Goal: Transaction & Acquisition: Purchase product/service

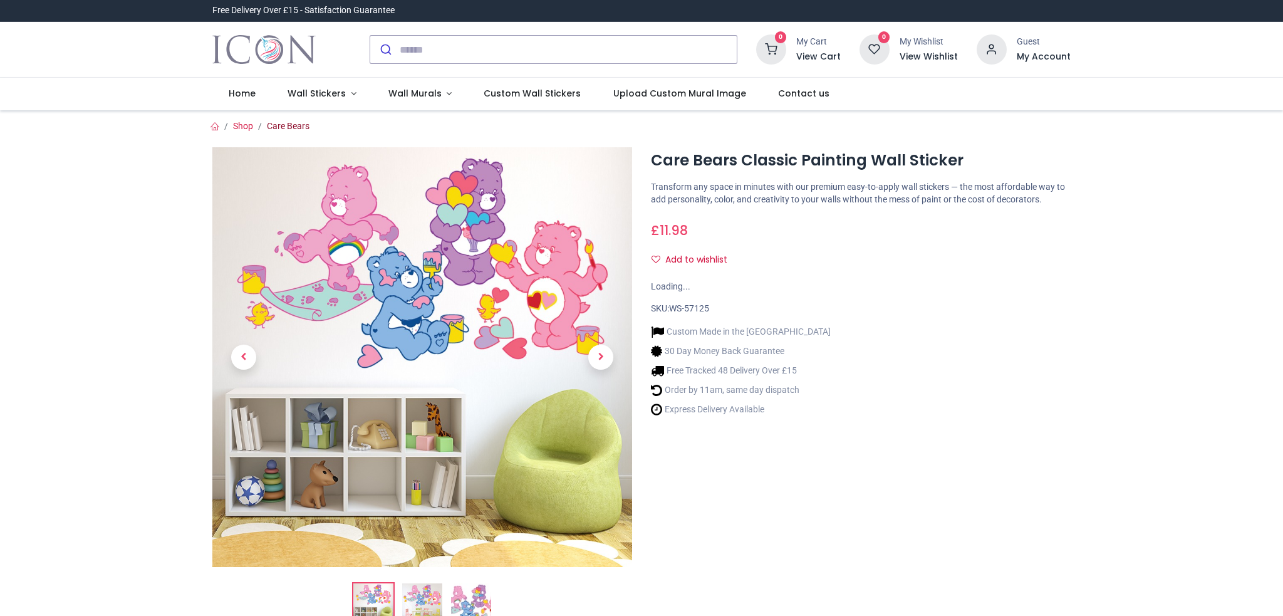
click at [293, 123] on link "Care Bears" at bounding box center [288, 126] width 43 height 10
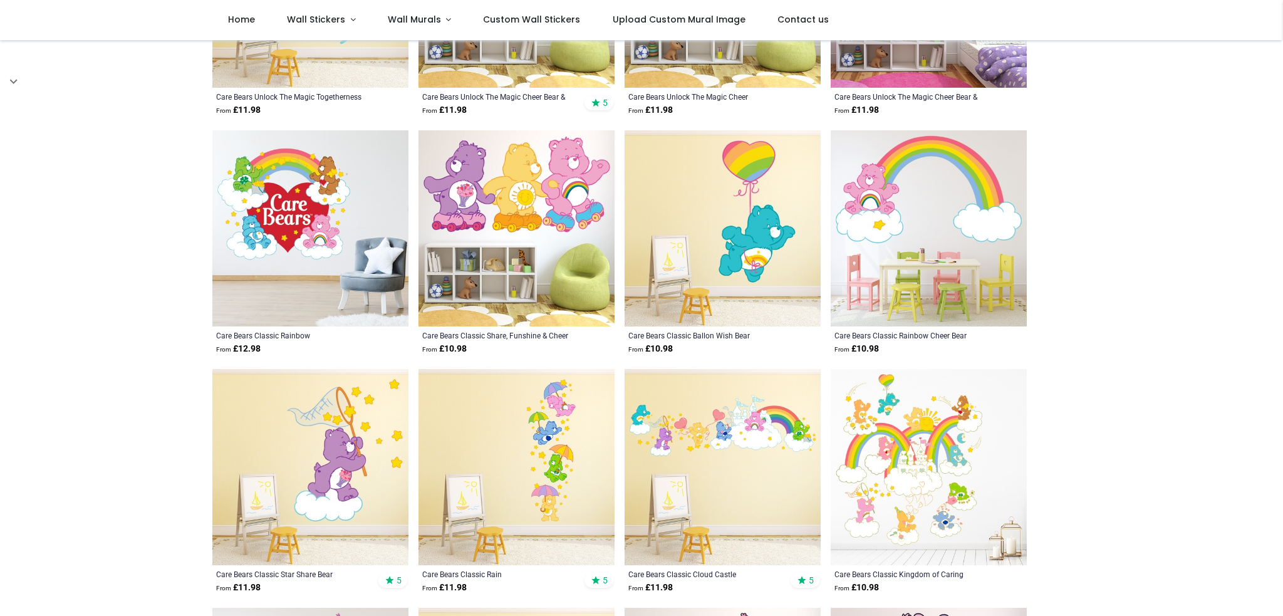
scroll to position [501, 0]
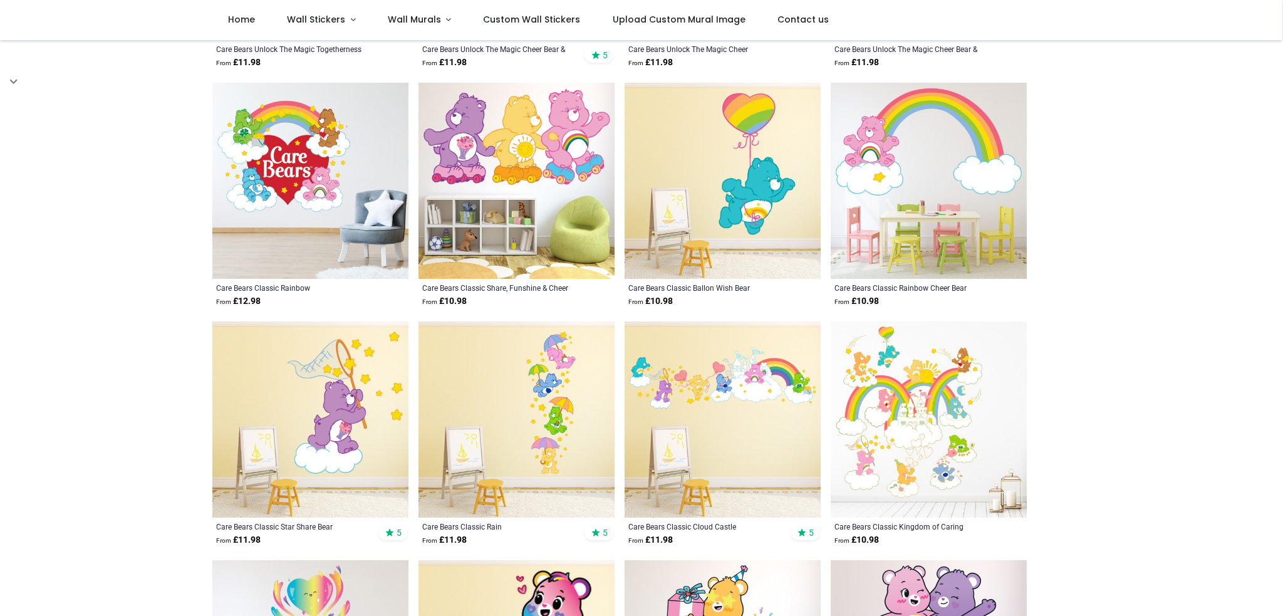
drag, startPoint x: 1217, startPoint y: 204, endPoint x: 696, endPoint y: 326, distance: 535.2
click at [1217, 204] on div "Pricelist : Public Pricelist Public Pricelist Care Bears Wall Stickers Welcome …" at bounding box center [641, 550] width 1283 height 2022
click at [321, 449] on img at bounding box center [310, 419] width 196 height 196
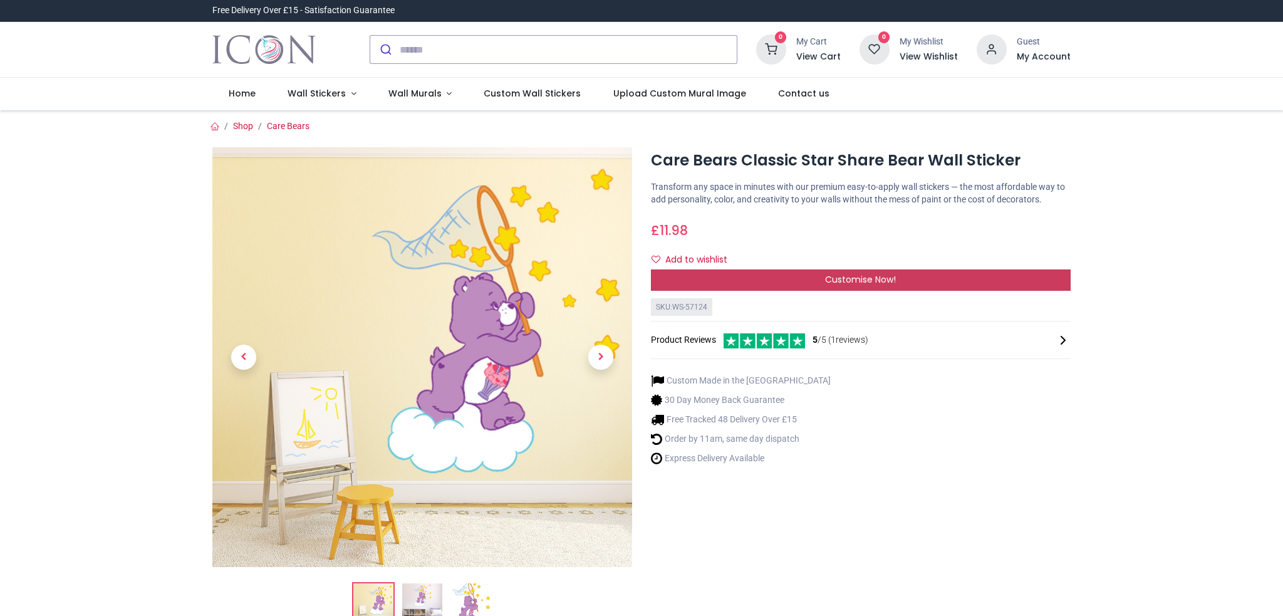
click at [852, 280] on span "Customise Now!" at bounding box center [860, 279] width 71 height 13
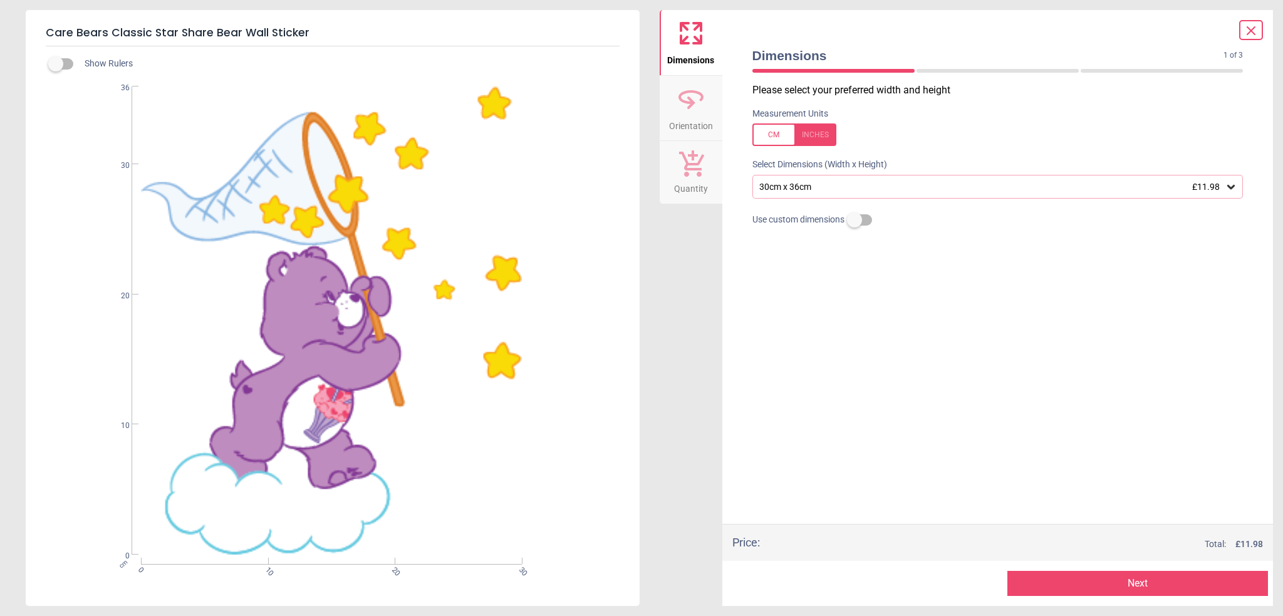
click at [812, 182] on div "30cm x 36cm £11.98" at bounding box center [991, 187] width 467 height 11
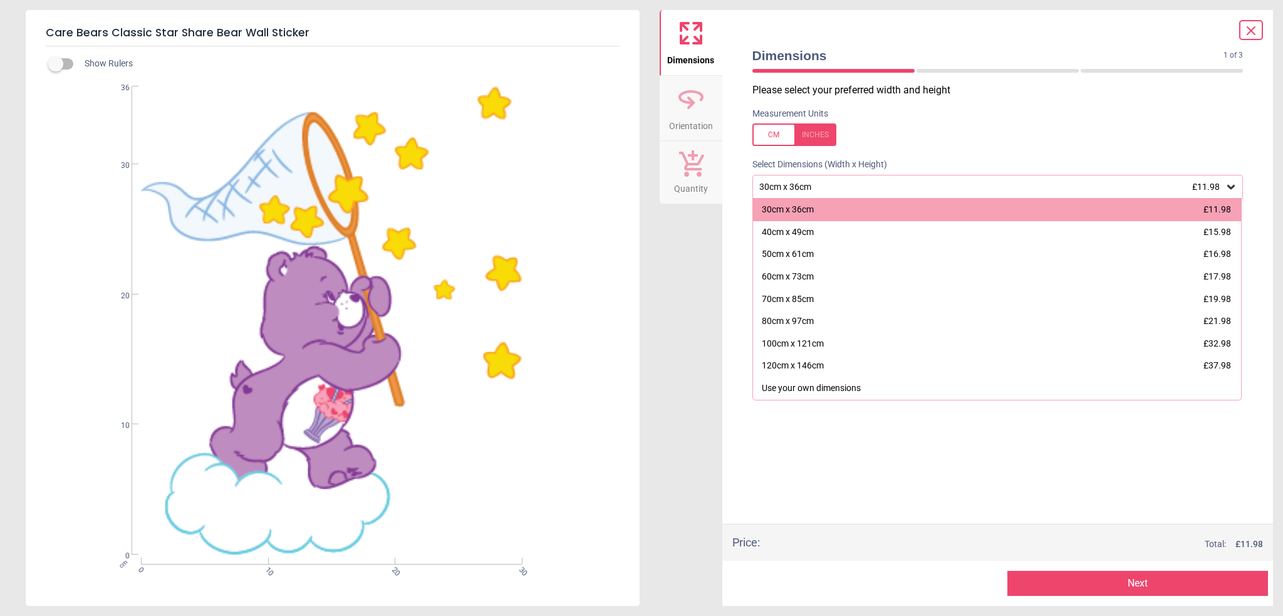
click at [696, 110] on icon at bounding box center [691, 99] width 30 height 30
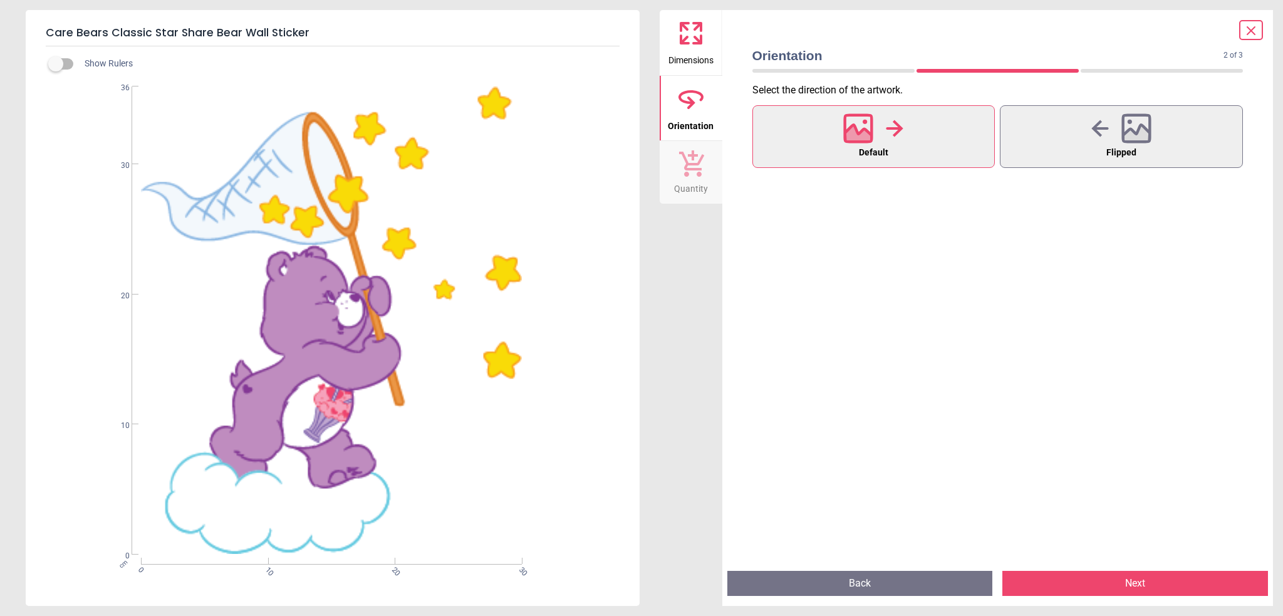
click at [694, 42] on icon at bounding box center [697, 40] width 8 height 8
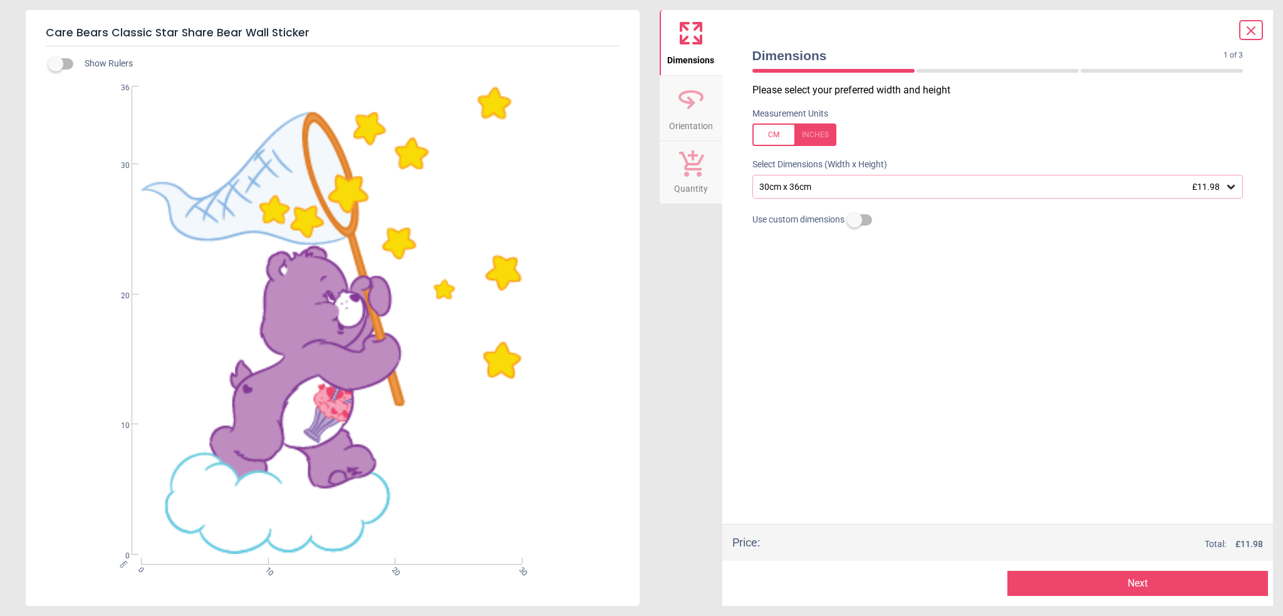
click at [806, 187] on div "30cm x 36cm £11.98" at bounding box center [991, 187] width 467 height 11
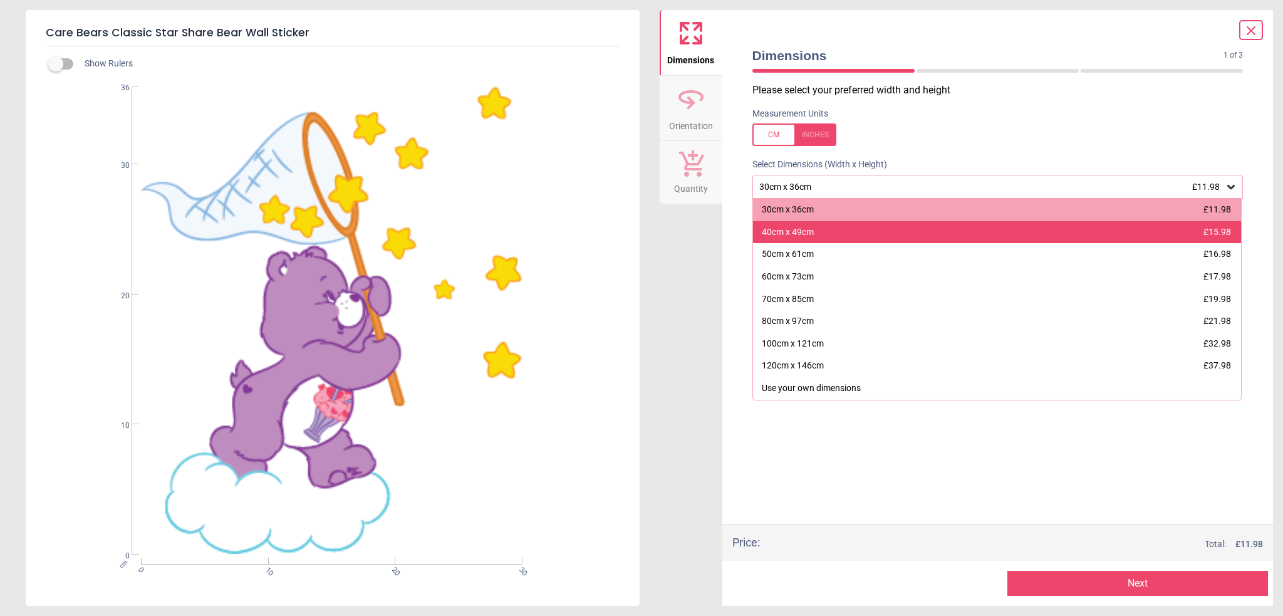
click at [805, 230] on div "40cm x 49cm" at bounding box center [788, 232] width 52 height 13
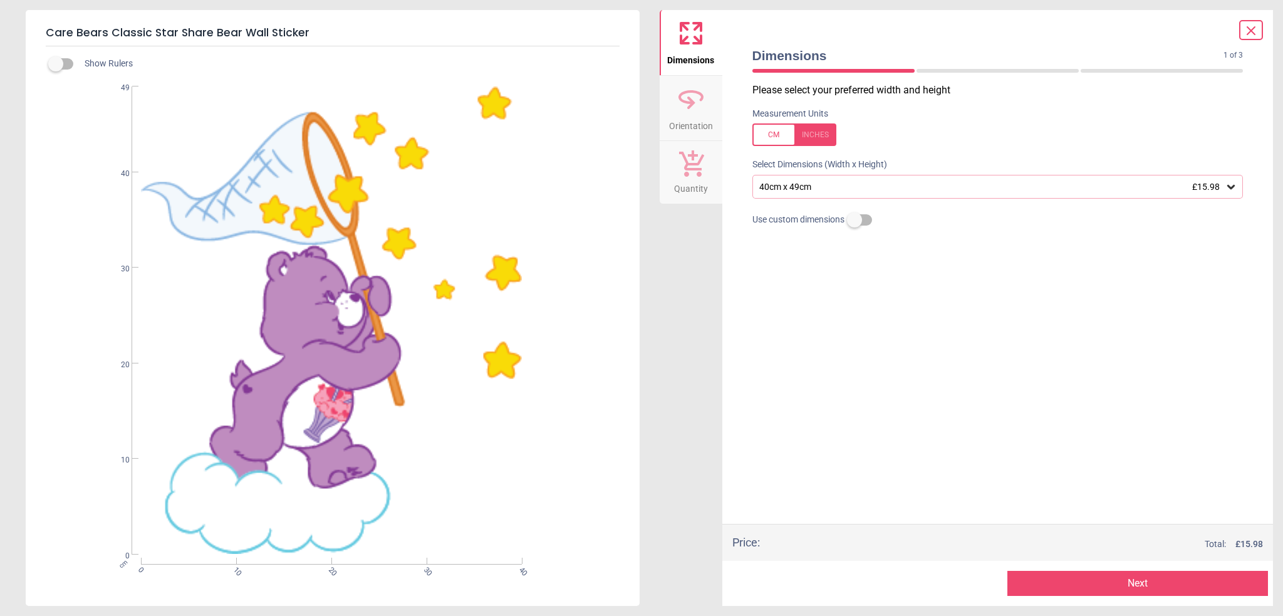
click at [799, 178] on div "40cm x 49cm £15.98" at bounding box center [997, 187] width 491 height 24
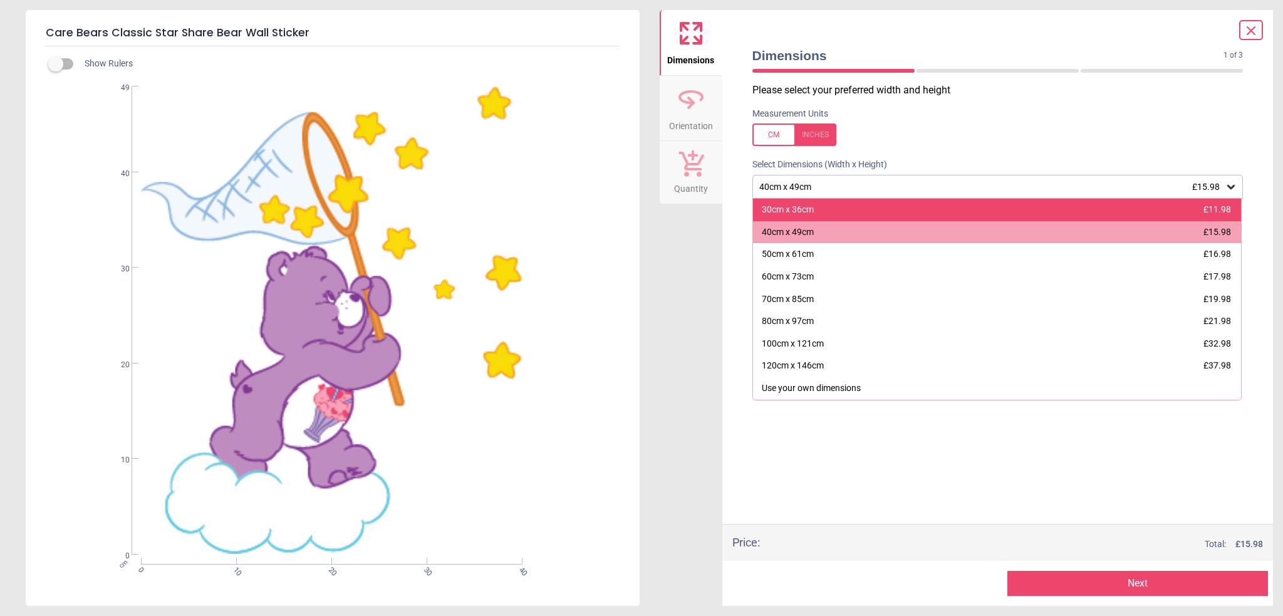
click at [806, 209] on div "30cm x 36cm" at bounding box center [788, 210] width 52 height 13
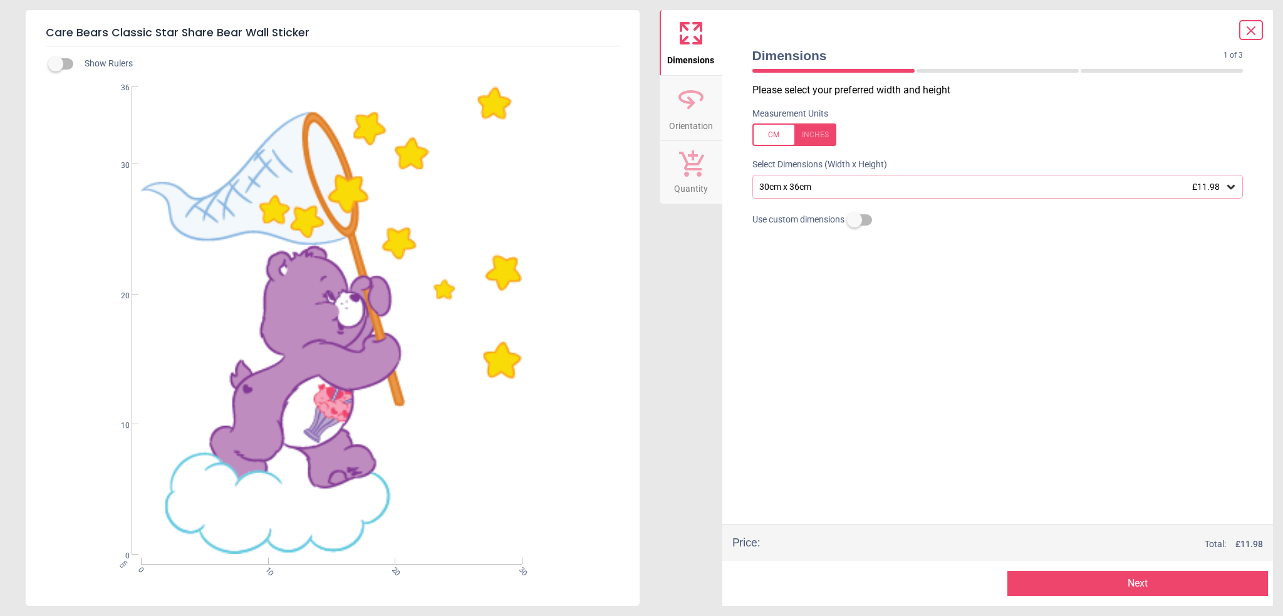
click at [1122, 581] on button "Next" at bounding box center [1137, 583] width 261 height 25
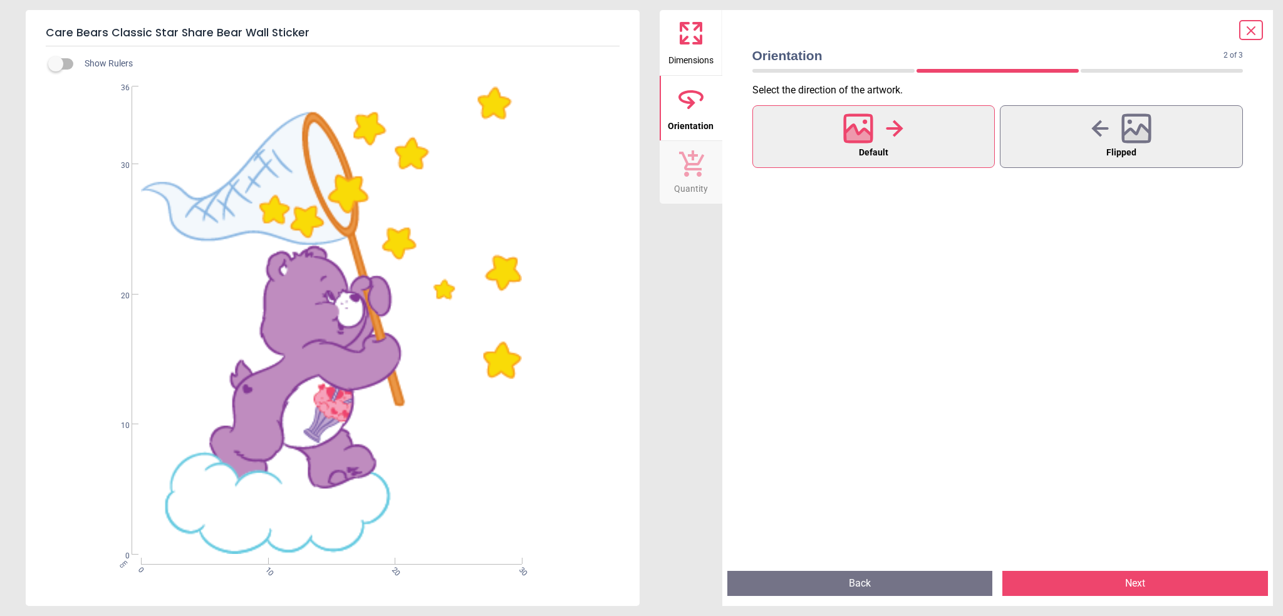
click at [1118, 590] on button "Next" at bounding box center [1135, 583] width 266 height 25
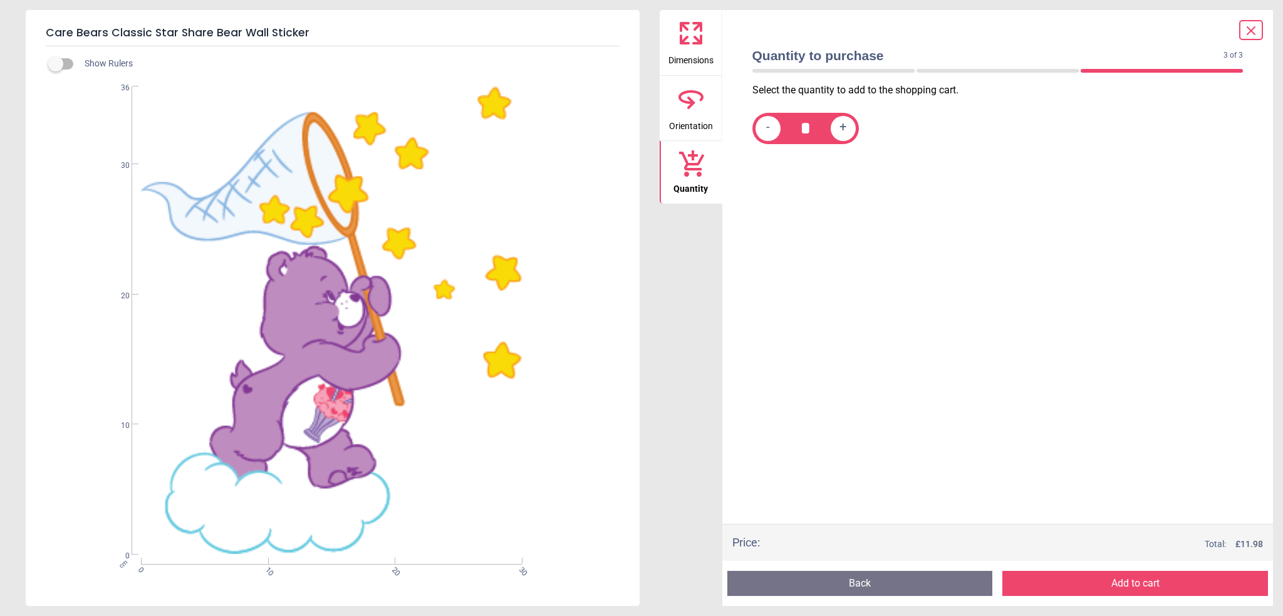
click at [1114, 592] on button "Add to cart" at bounding box center [1135, 583] width 266 height 25
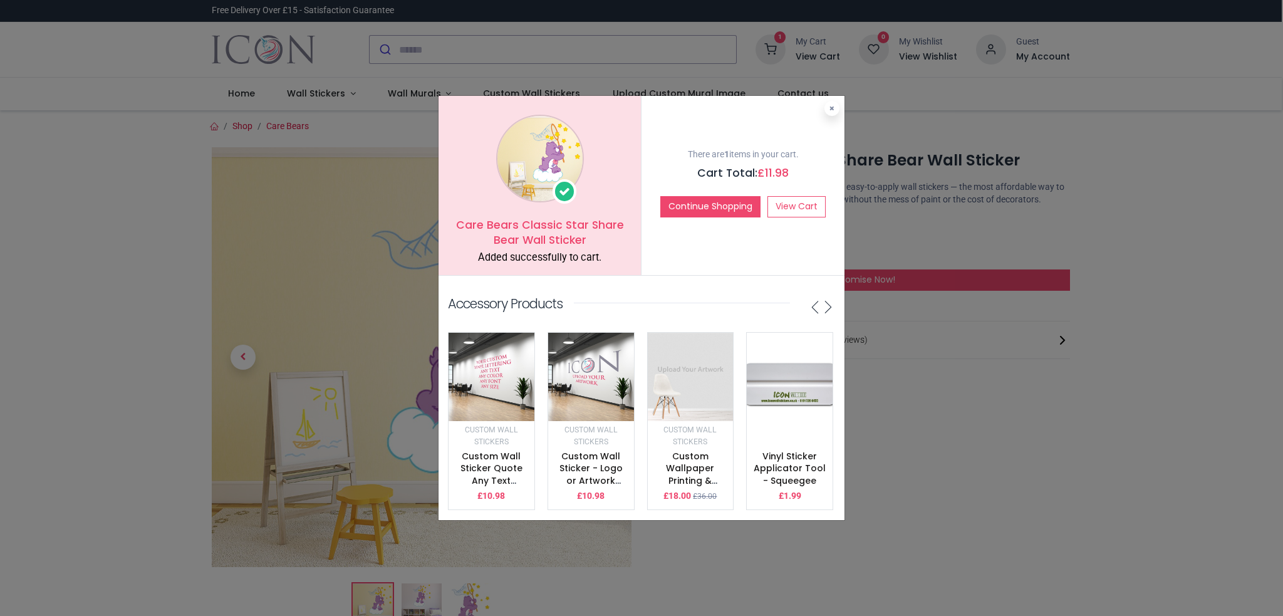
click at [1023, 222] on div "Care Bears Classic Star Share Bear Wall Sticker Added successfully to cart. The…" at bounding box center [641, 308] width 1283 height 616
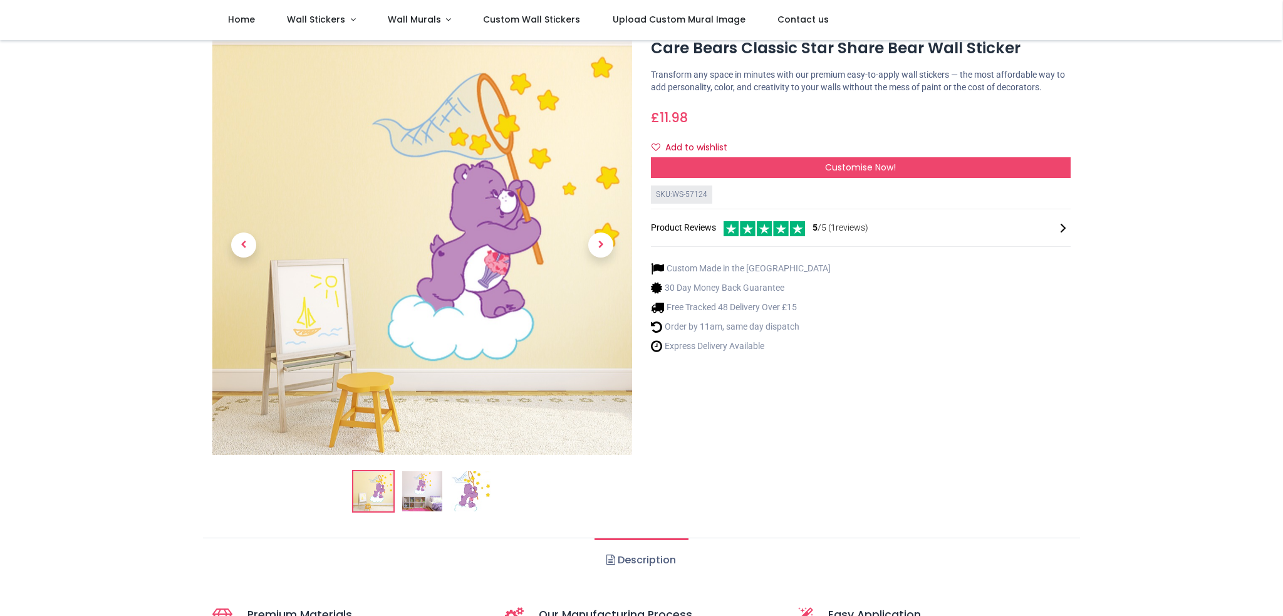
scroll to position [251, 0]
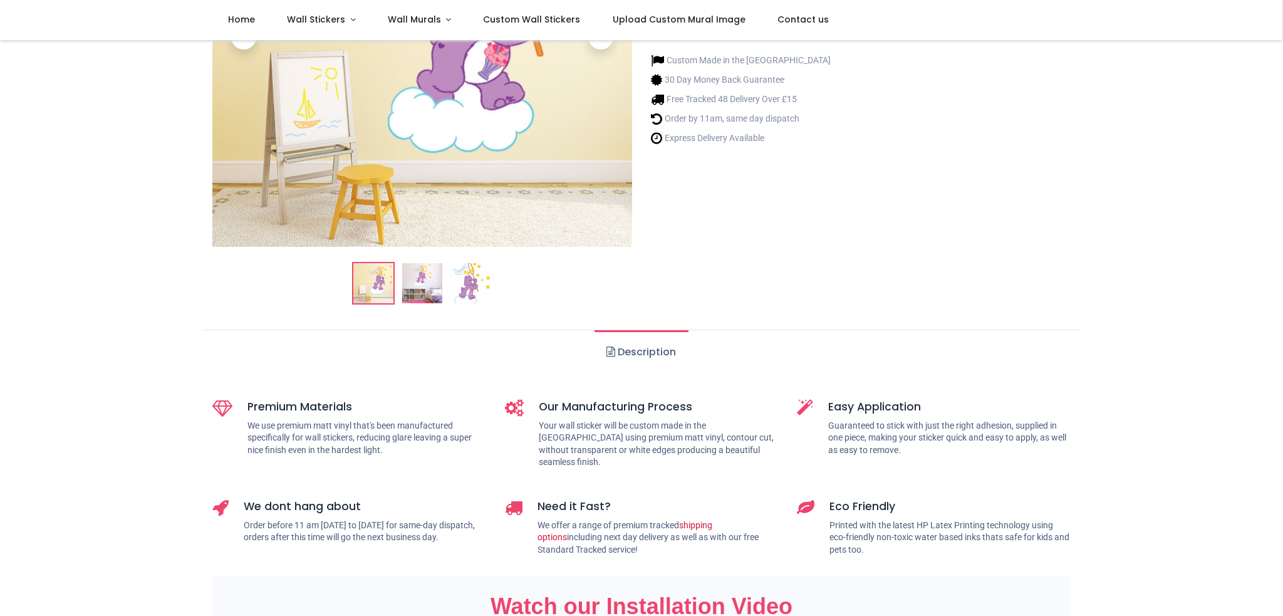
click at [432, 276] on img at bounding box center [422, 283] width 40 height 40
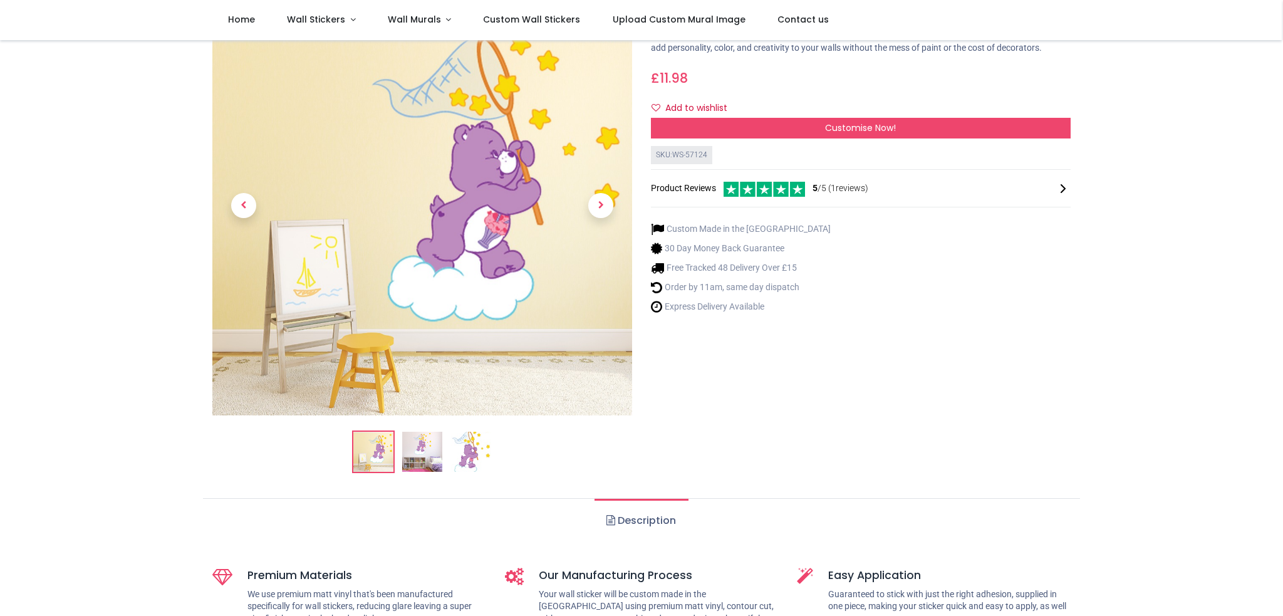
scroll to position [63, 0]
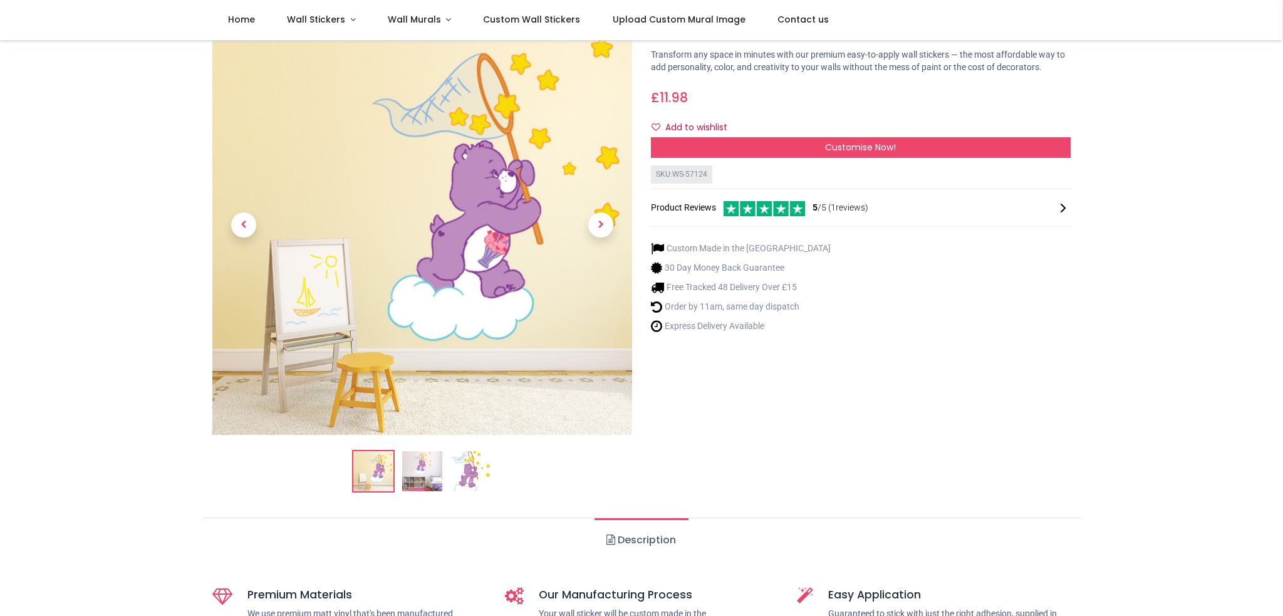
click at [476, 472] on img at bounding box center [471, 471] width 40 height 40
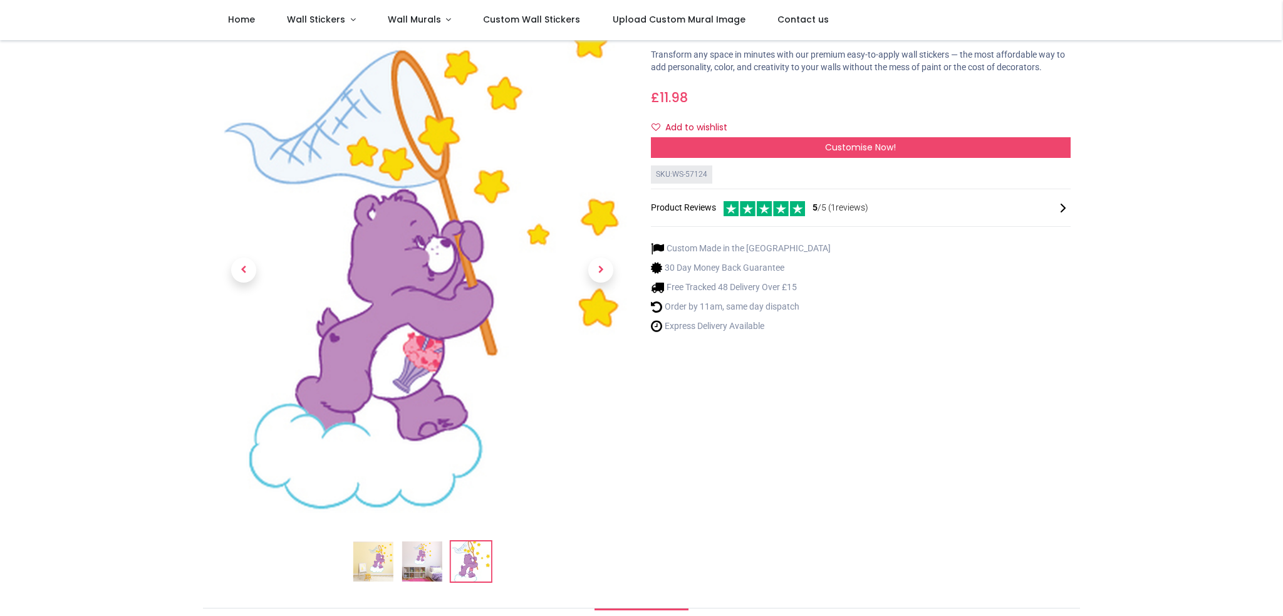
click at [418, 545] on img at bounding box center [422, 561] width 40 height 40
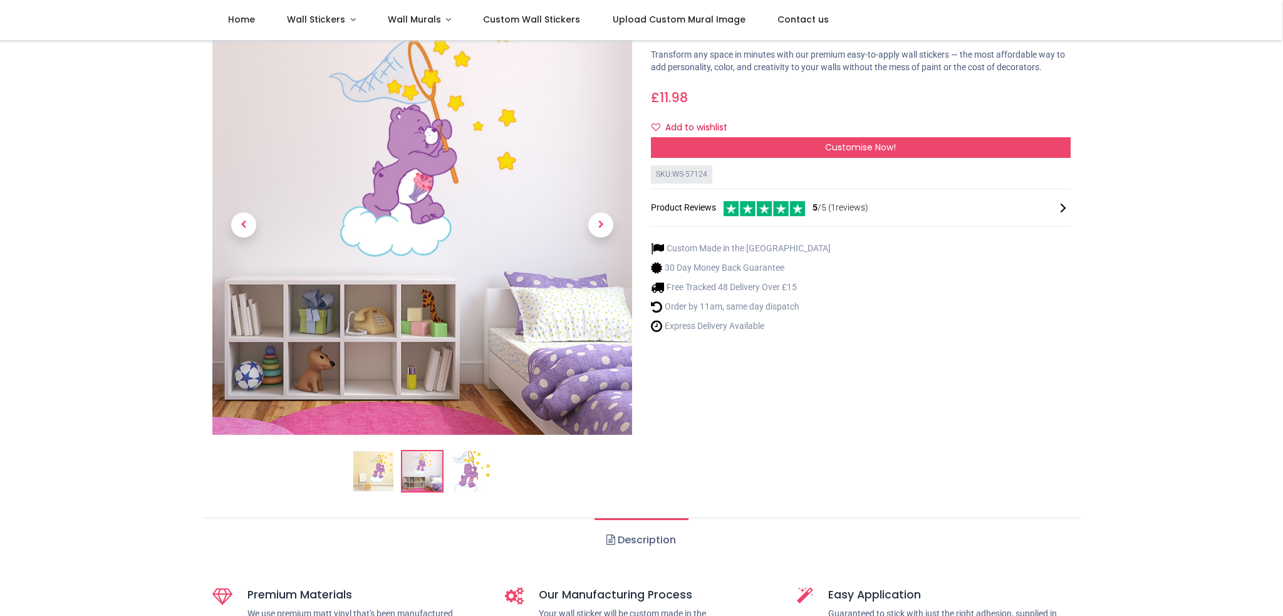
click at [373, 471] on img at bounding box center [373, 471] width 40 height 40
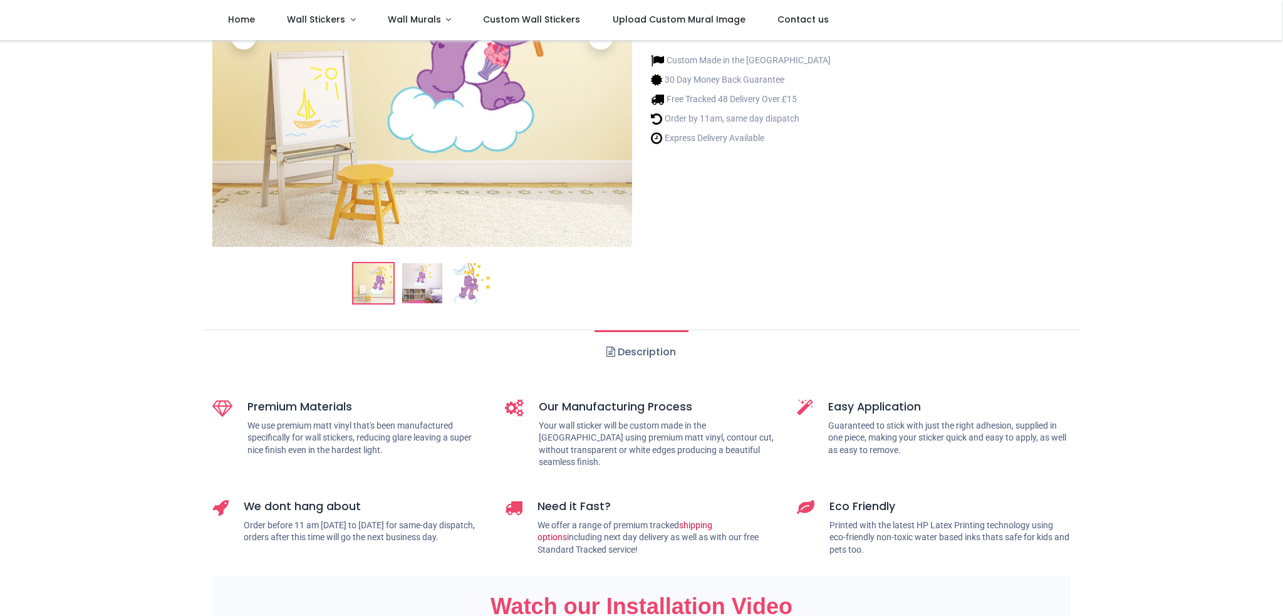
scroll to position [0, 0]
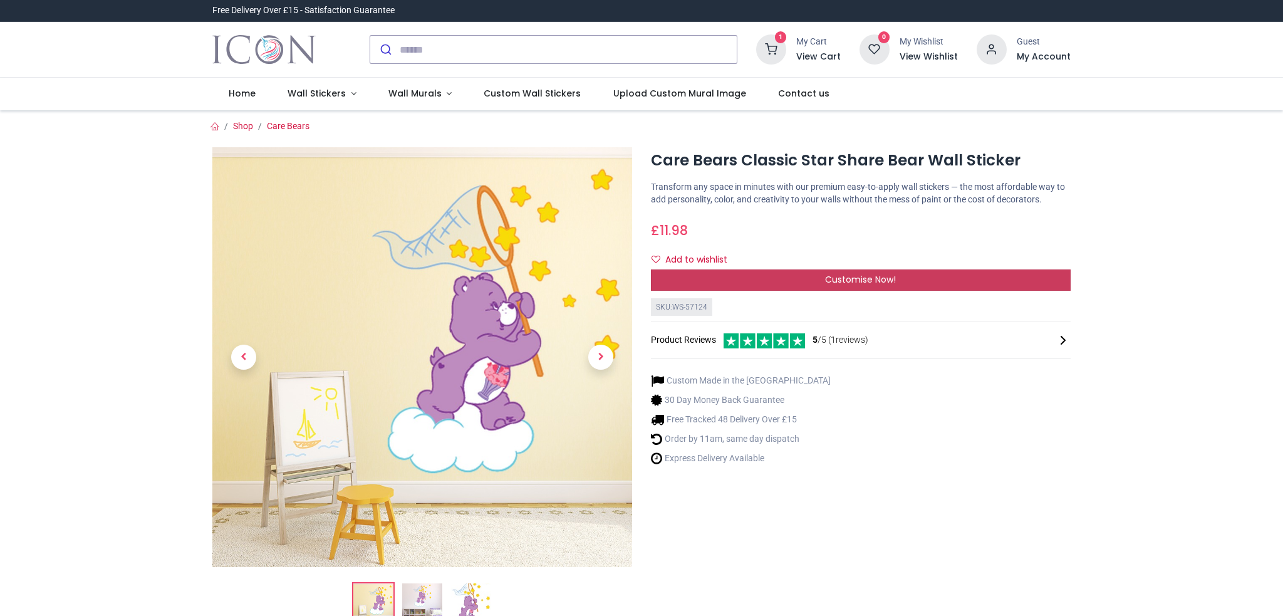
click at [768, 274] on div "Customise Now!" at bounding box center [861, 279] width 420 height 21
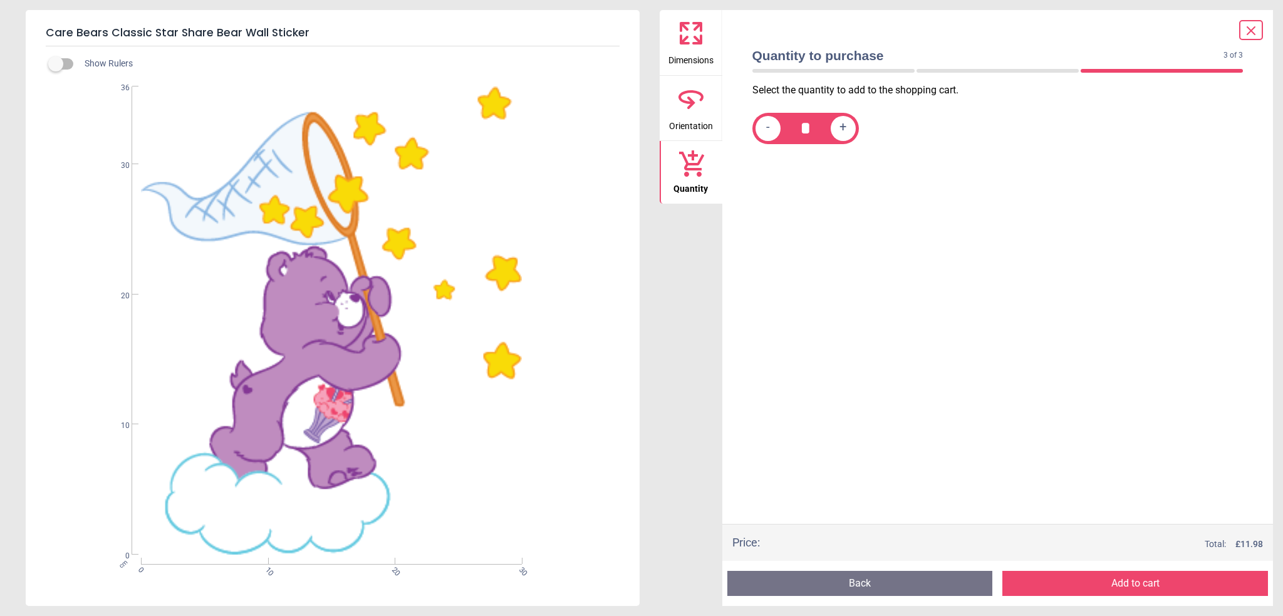
click at [691, 41] on icon at bounding box center [691, 33] width 30 height 30
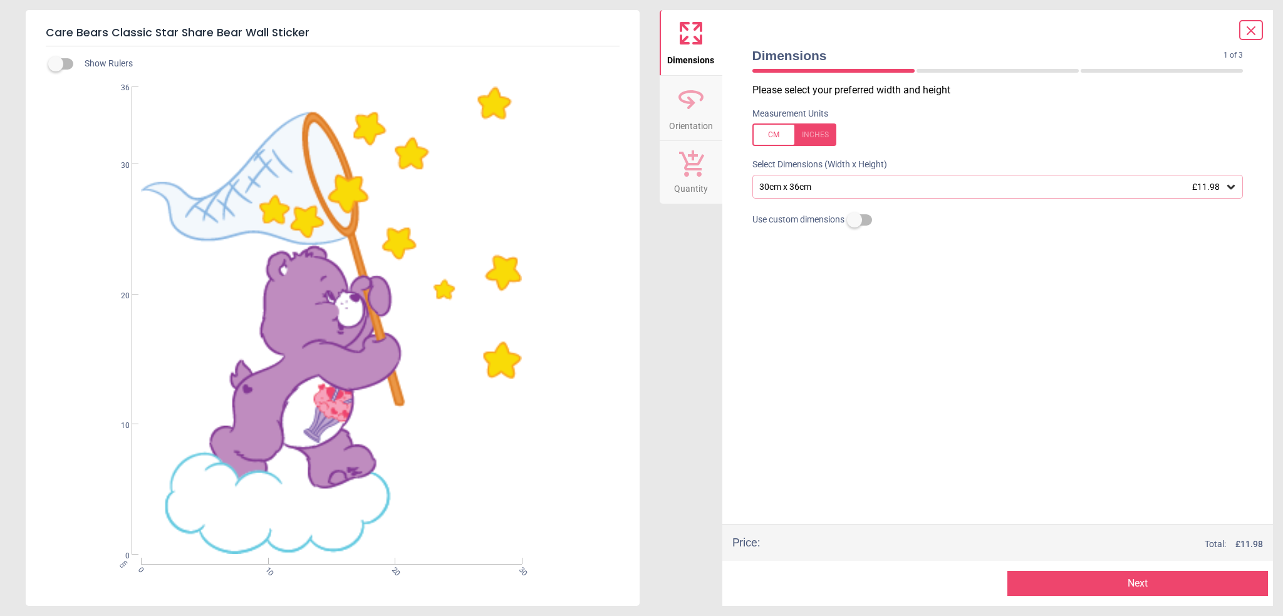
click at [891, 183] on div "30cm x 36cm £11.98" at bounding box center [991, 187] width 467 height 11
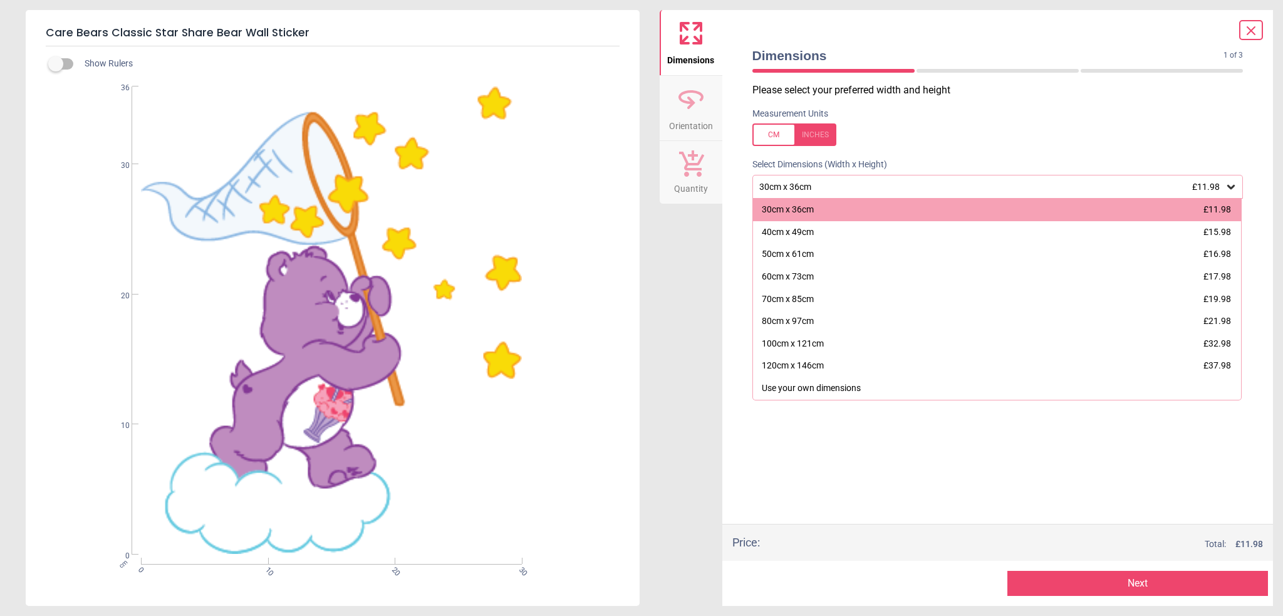
click at [712, 350] on div "Dimensions Orientation Quantity" at bounding box center [690, 308] width 63 height 596
click at [1254, 26] on icon at bounding box center [1250, 30] width 15 height 15
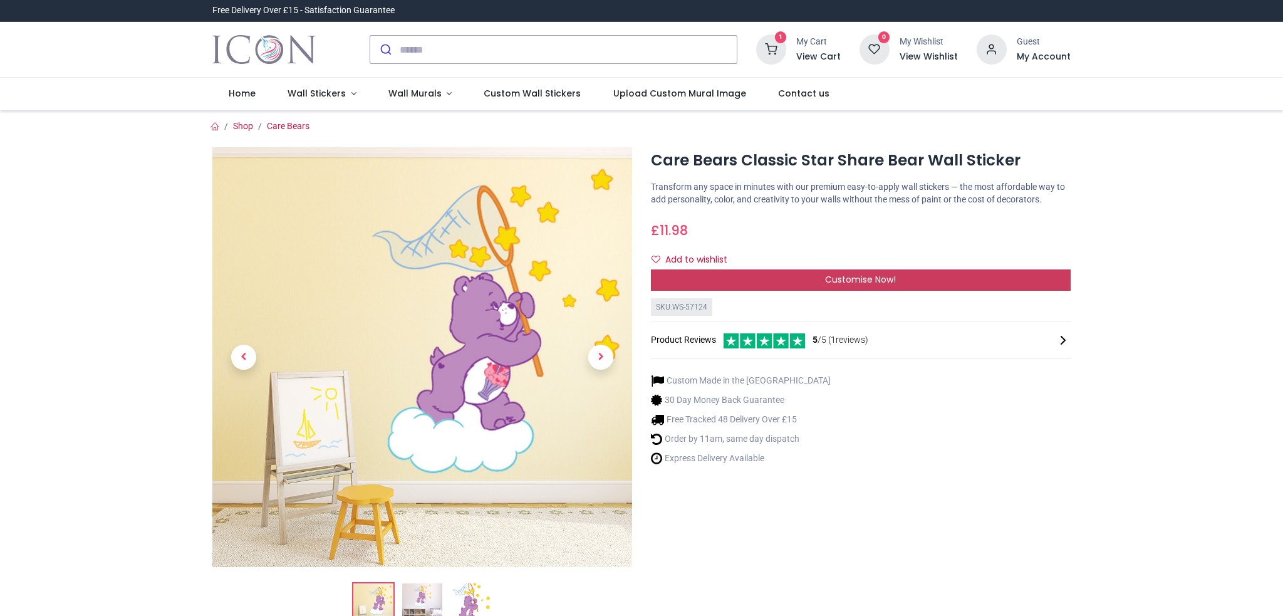
click at [859, 272] on div "Customise Now!" at bounding box center [861, 279] width 420 height 21
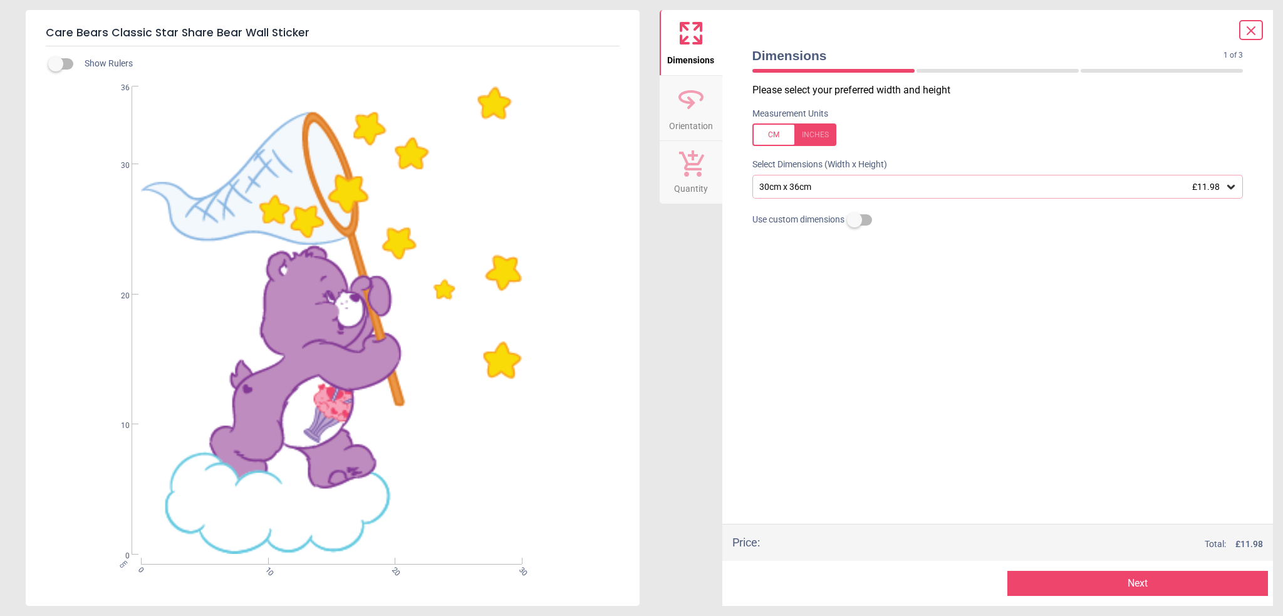
click at [849, 189] on div "30cm x 36cm £11.98" at bounding box center [991, 187] width 467 height 11
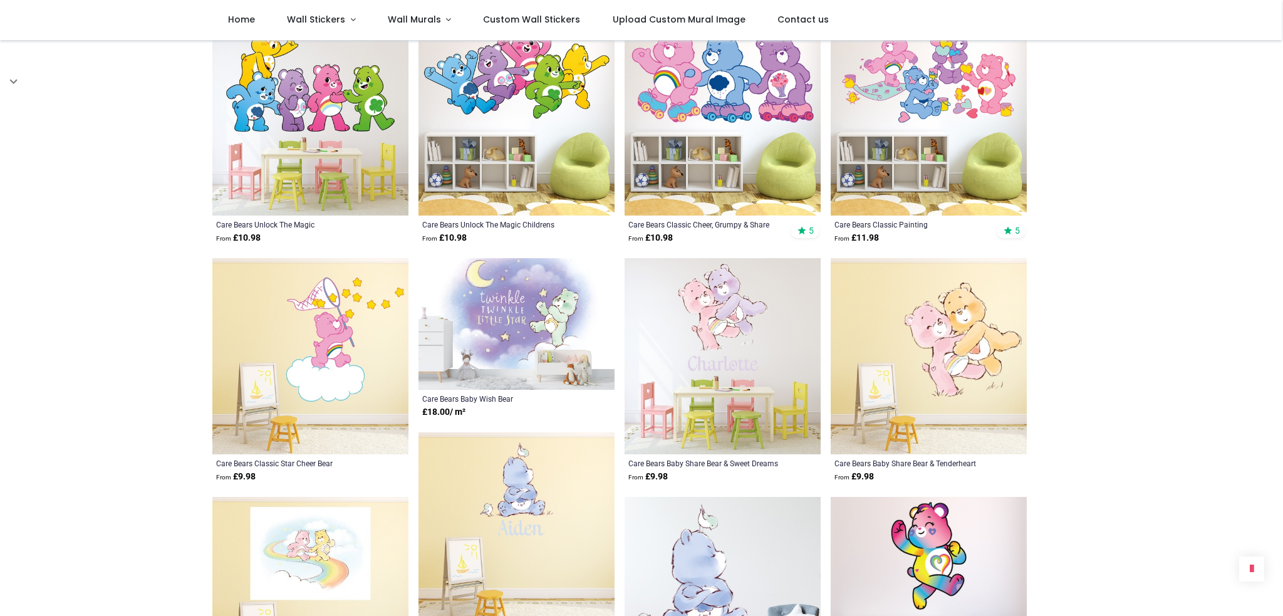
scroll to position [1315, 0]
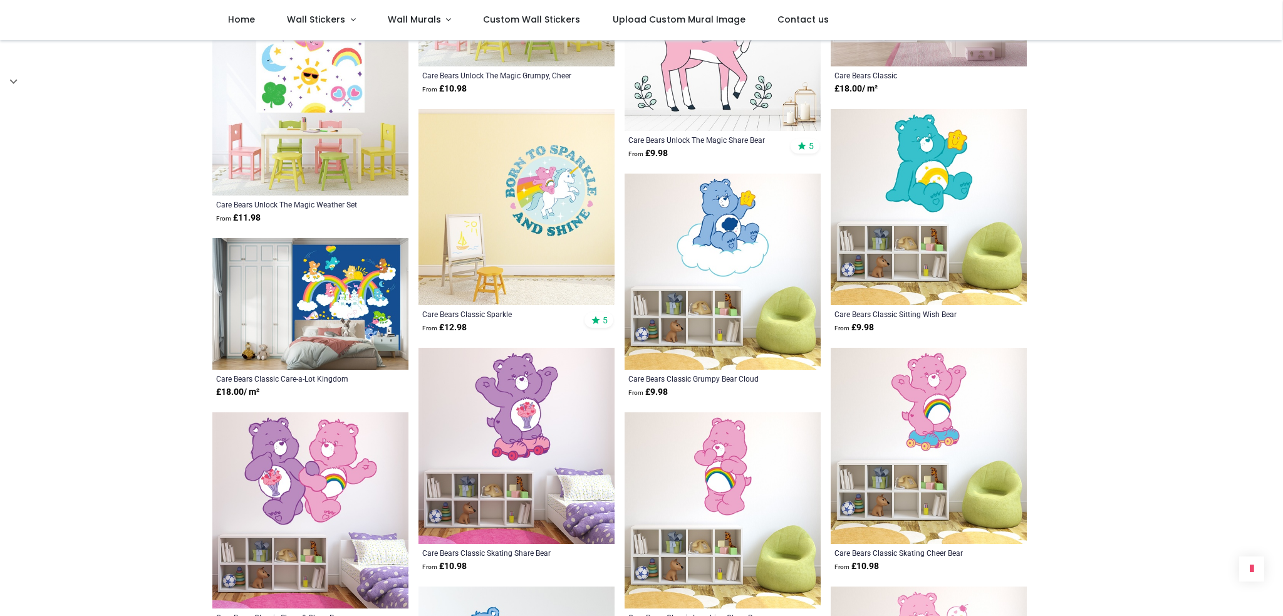
scroll to position [2630, 0]
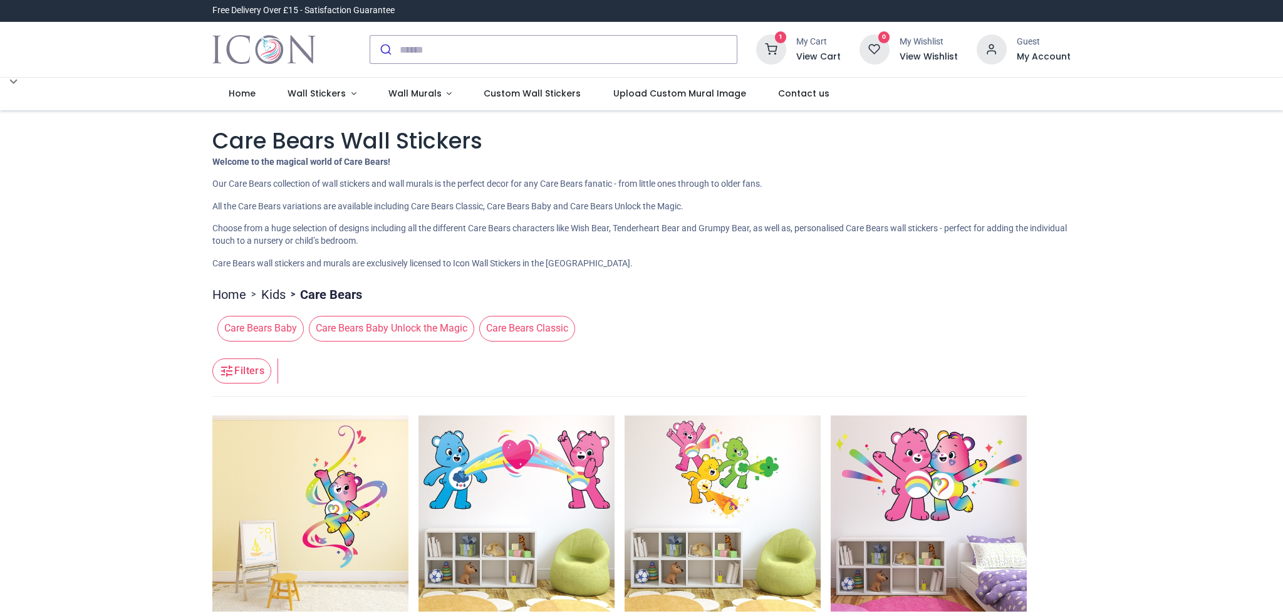
click at [813, 54] on h6 "View Cart" at bounding box center [818, 57] width 44 height 13
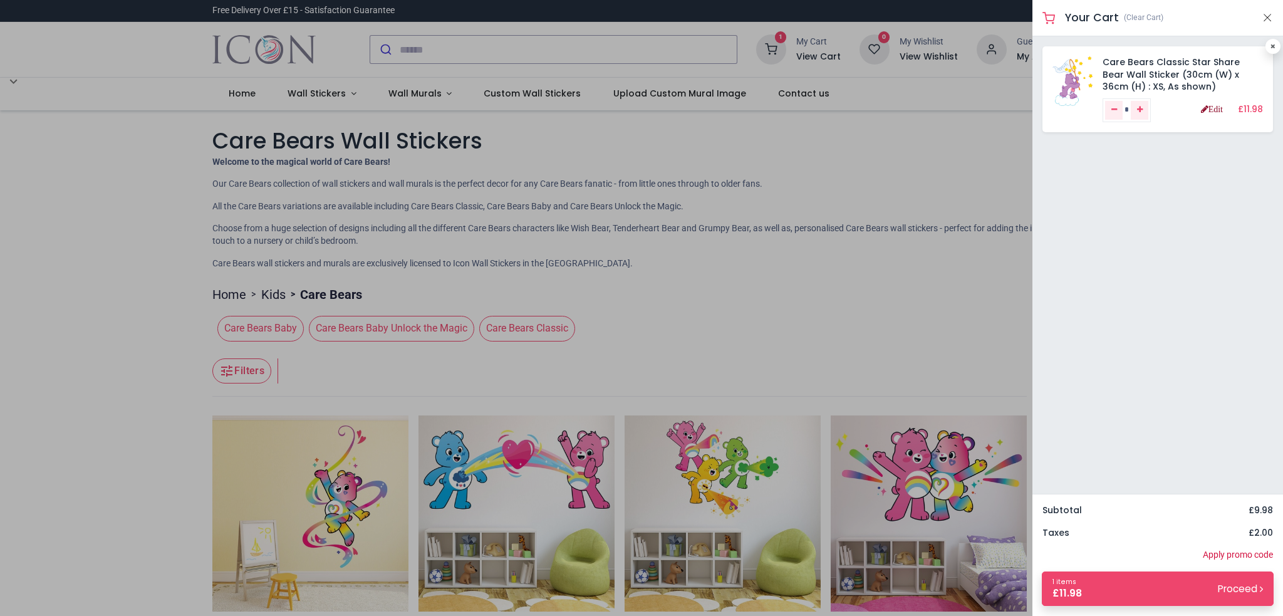
click at [1214, 110] on link "Edit" at bounding box center [1212, 109] width 22 height 9
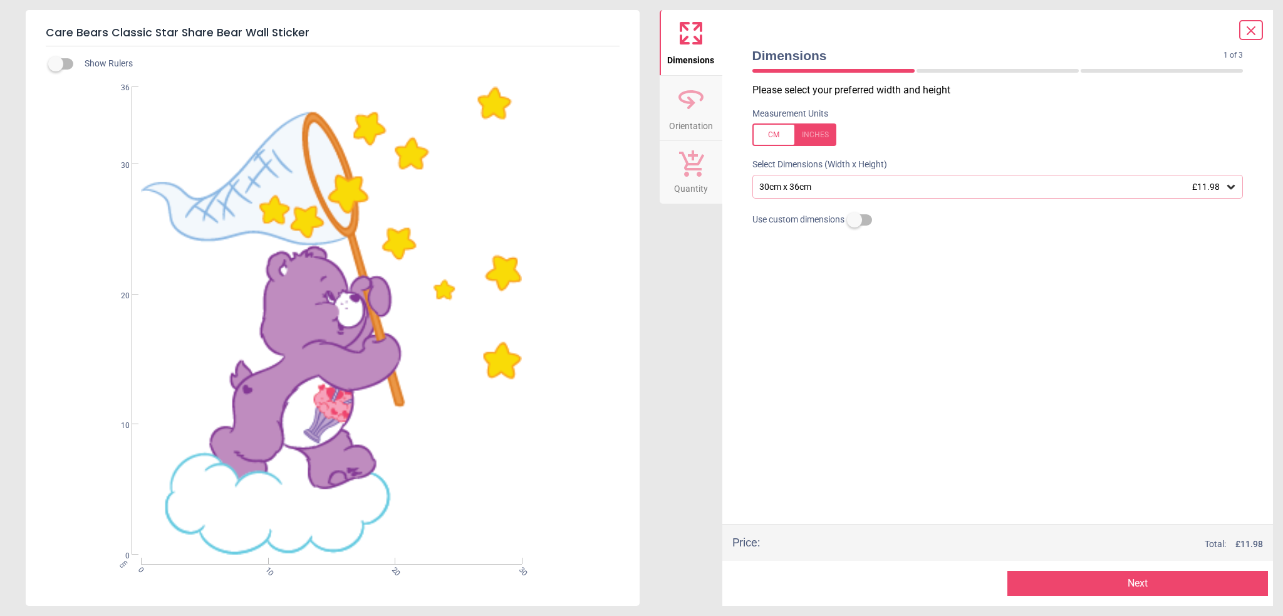
click at [852, 192] on div "30cm x 36cm £11.98" at bounding box center [991, 187] width 467 height 11
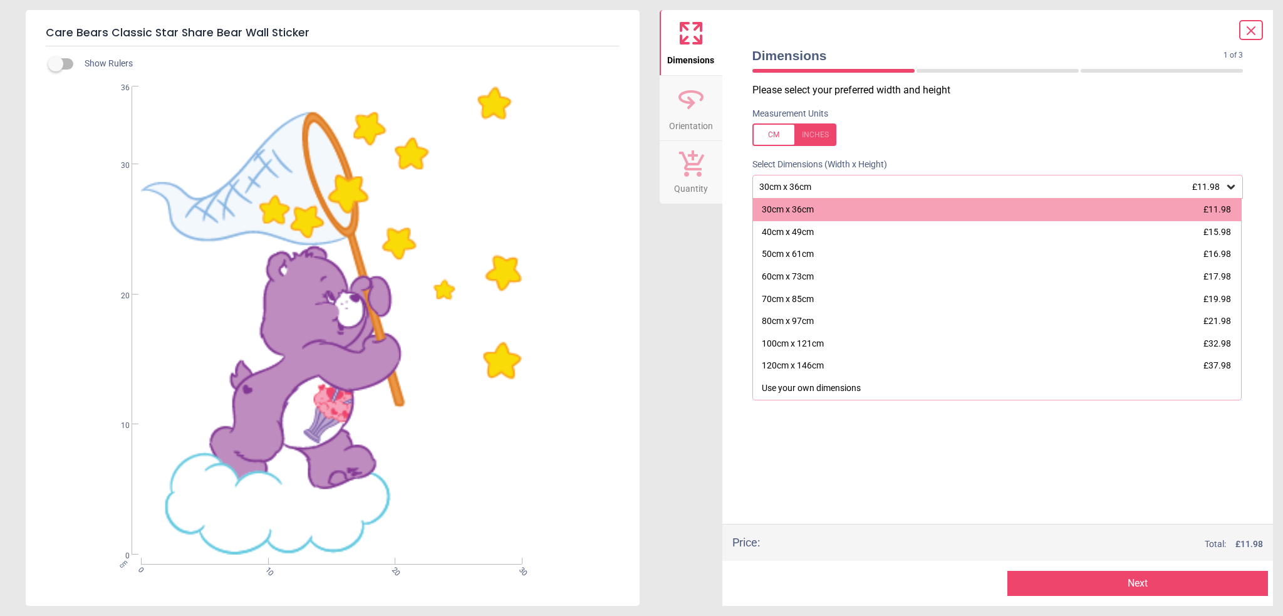
click at [691, 441] on div "Dimensions Orientation Quantity" at bounding box center [690, 308] width 63 height 596
click at [1140, 576] on button "Next" at bounding box center [1137, 583] width 261 height 25
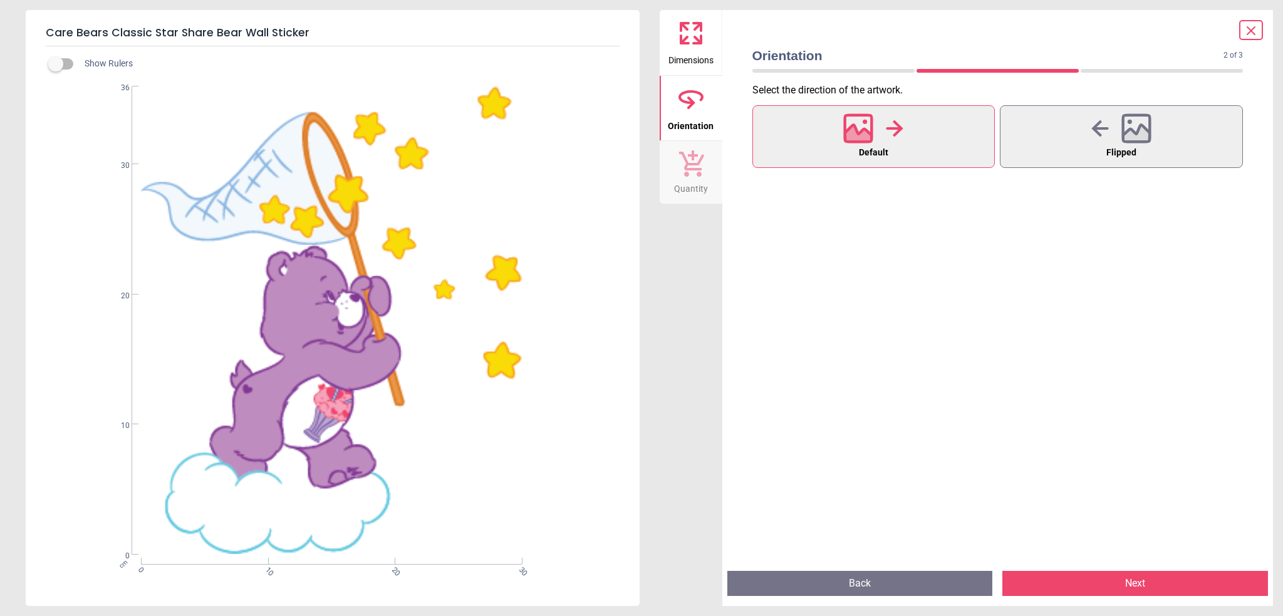
click at [722, 46] on div "Orientation 2 of 3 2 of 4 Select the direction of the artwork . Default Flipped…" at bounding box center [997, 308] width 551 height 596
click at [709, 44] on button "Dimensions" at bounding box center [690, 42] width 63 height 65
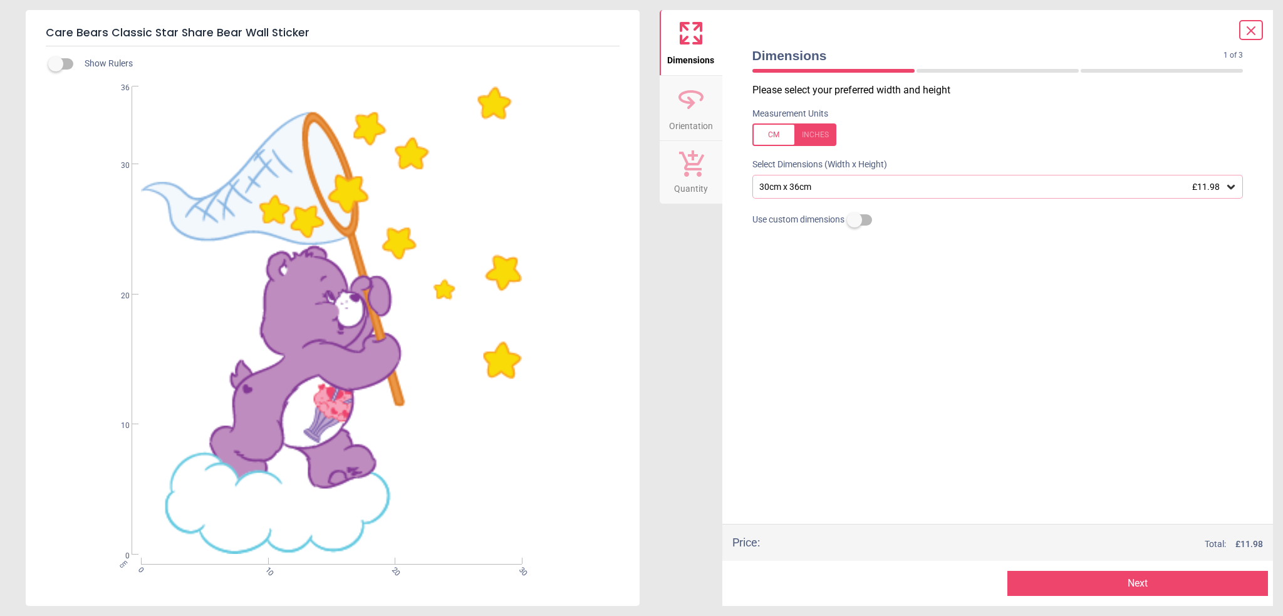
click at [838, 193] on div "30cm x 36cm £11.98" at bounding box center [997, 187] width 491 height 24
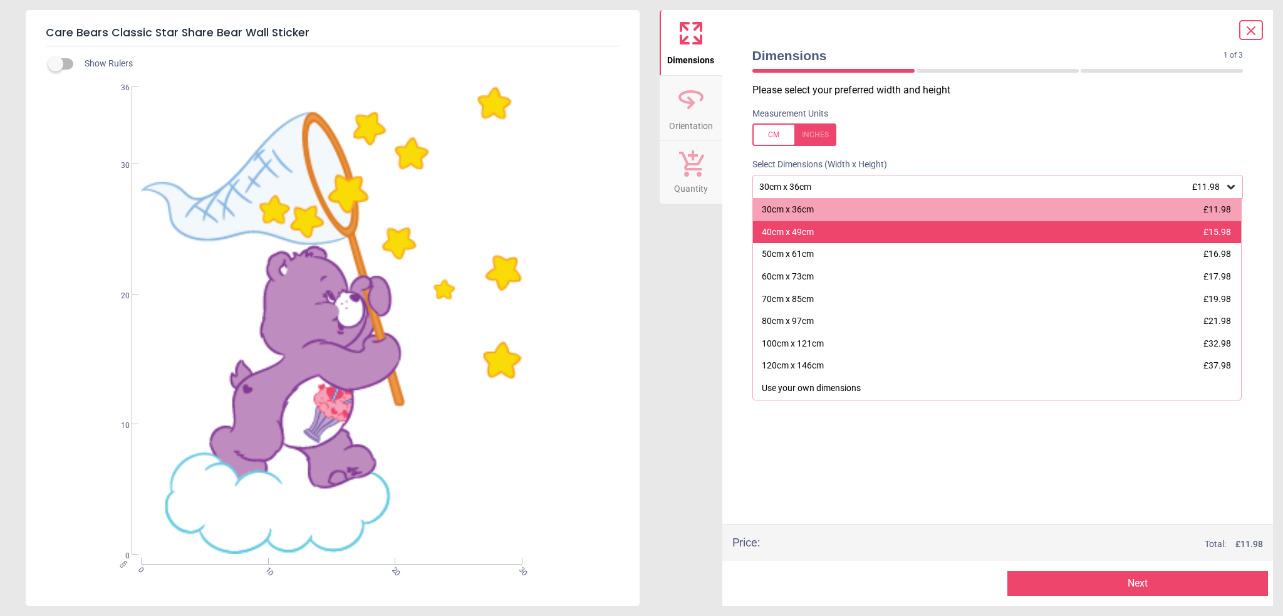
click at [829, 237] on div "40cm x 49cm £15.98" at bounding box center [997, 232] width 489 height 23
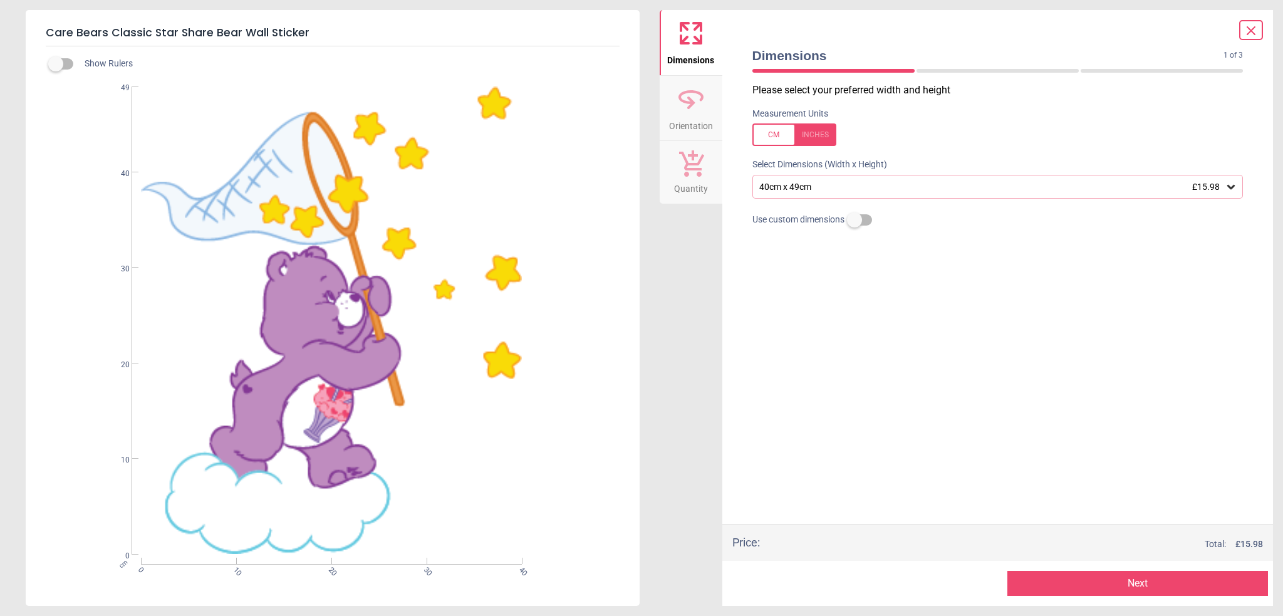
click at [1087, 586] on button "Next" at bounding box center [1137, 583] width 261 height 25
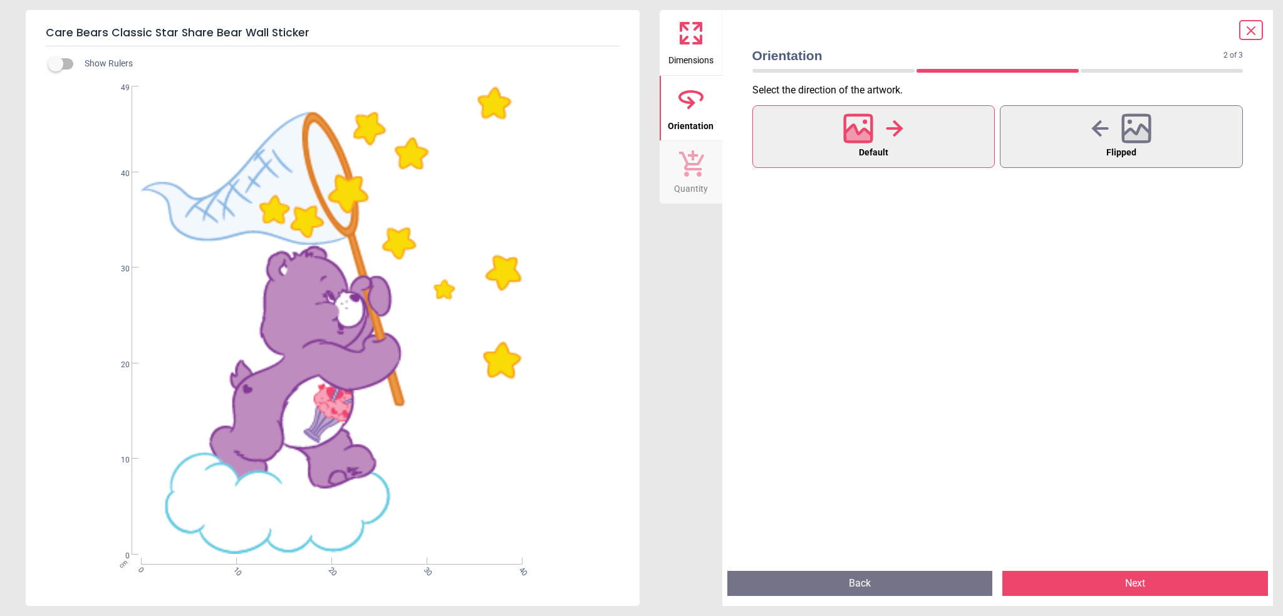
click at [1093, 581] on button "Next" at bounding box center [1135, 583] width 266 height 25
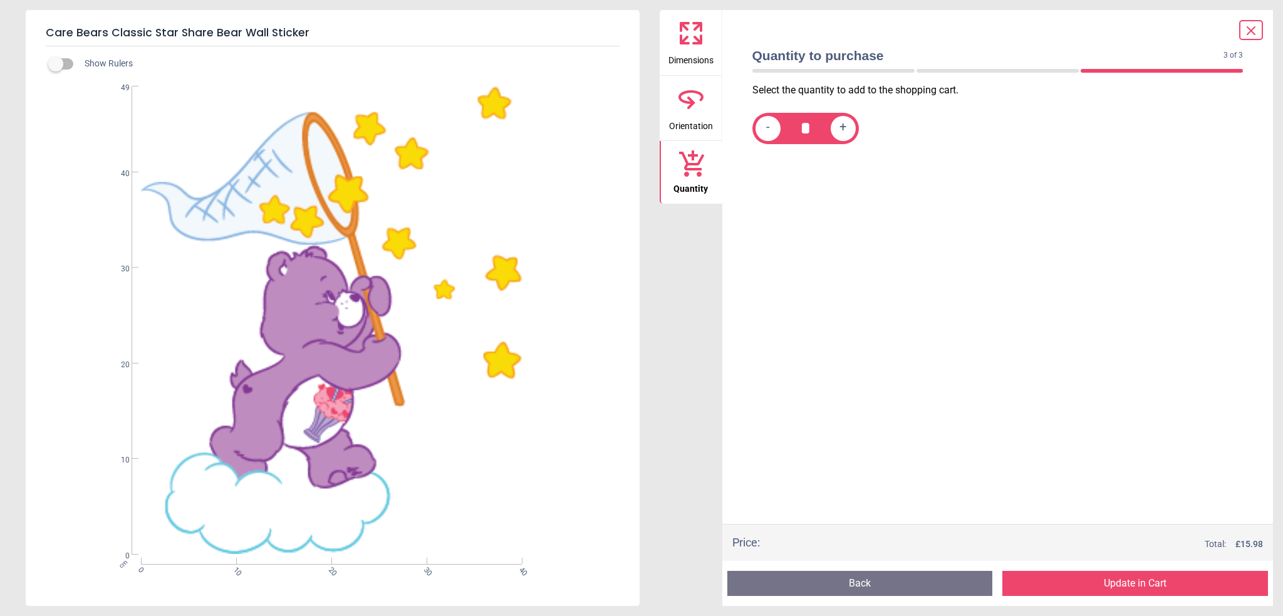
click at [687, 117] on span "Orientation" at bounding box center [691, 123] width 44 height 19
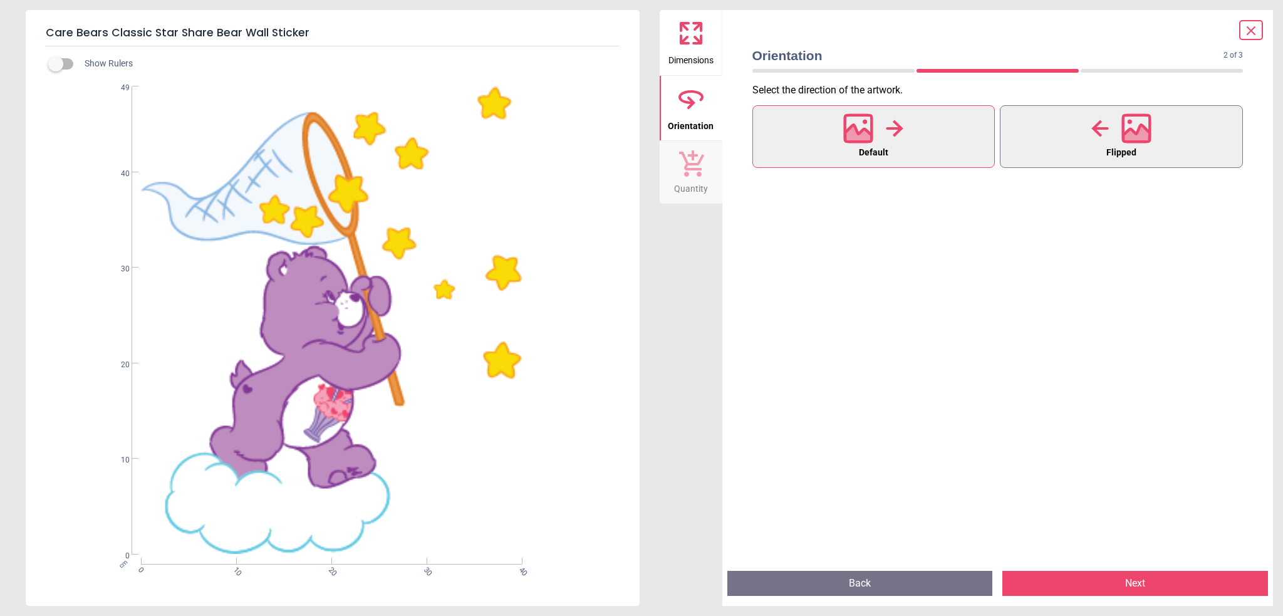
drag, startPoint x: 1111, startPoint y: 111, endPoint x: 1104, endPoint y: 147, distance: 35.7
click at [1112, 112] on div at bounding box center [1121, 128] width 60 height 33
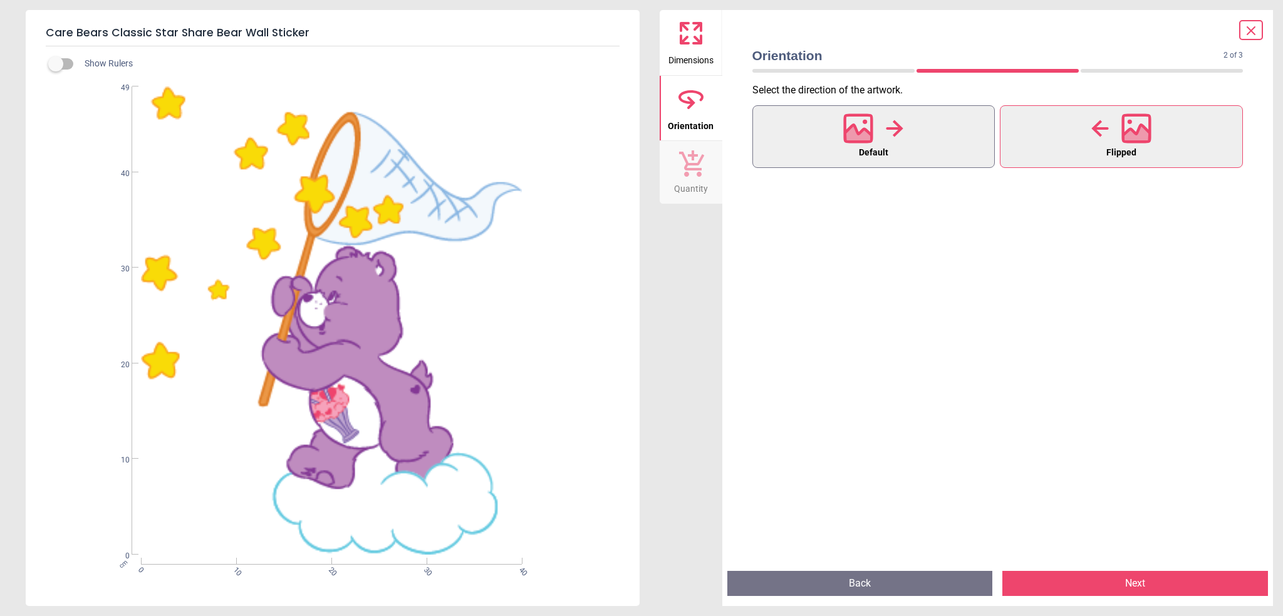
click at [911, 134] on button "Default" at bounding box center [873, 136] width 243 height 63
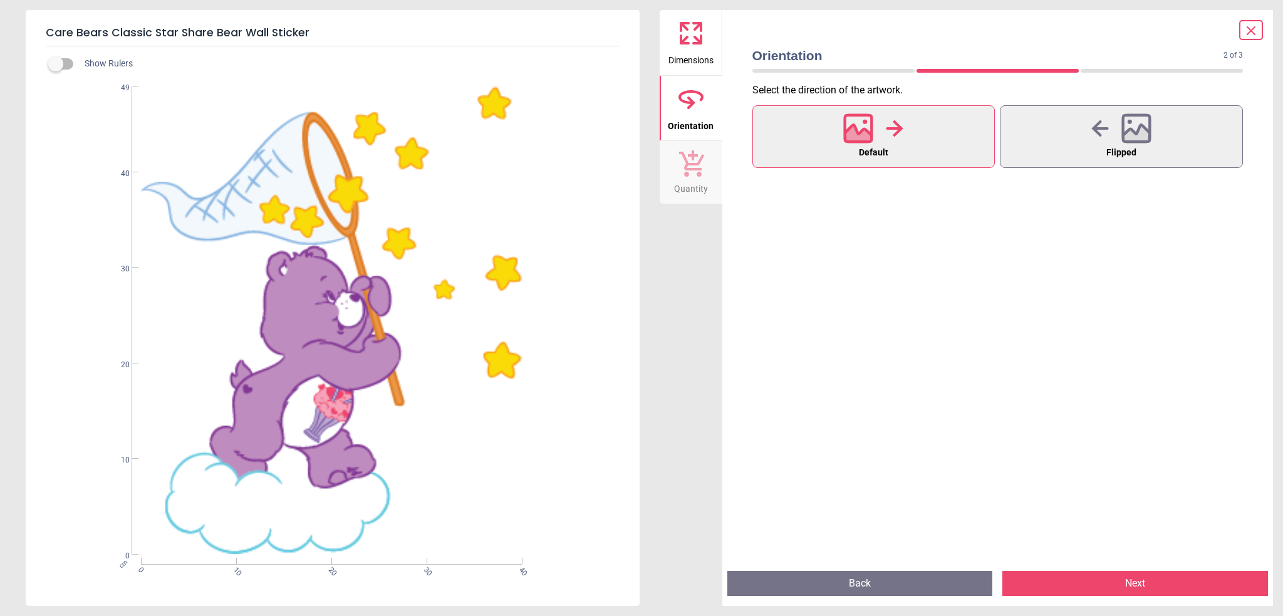
click at [1086, 586] on button "Next" at bounding box center [1135, 583] width 266 height 25
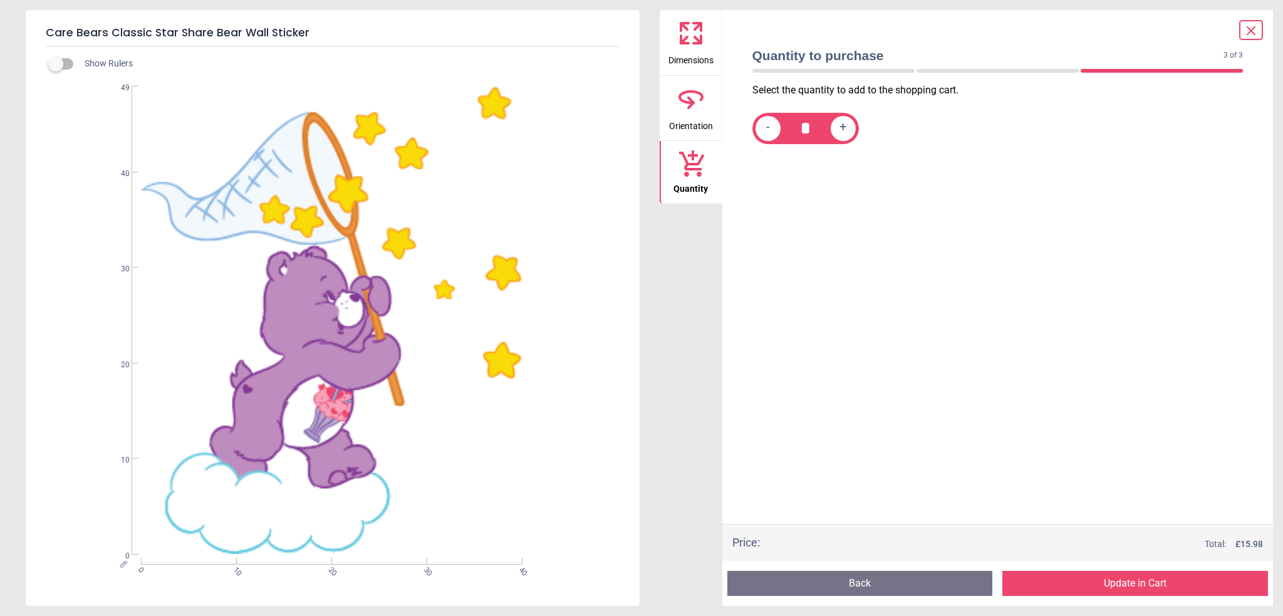
click at [1086, 586] on button "Update in Cart" at bounding box center [1135, 583] width 266 height 25
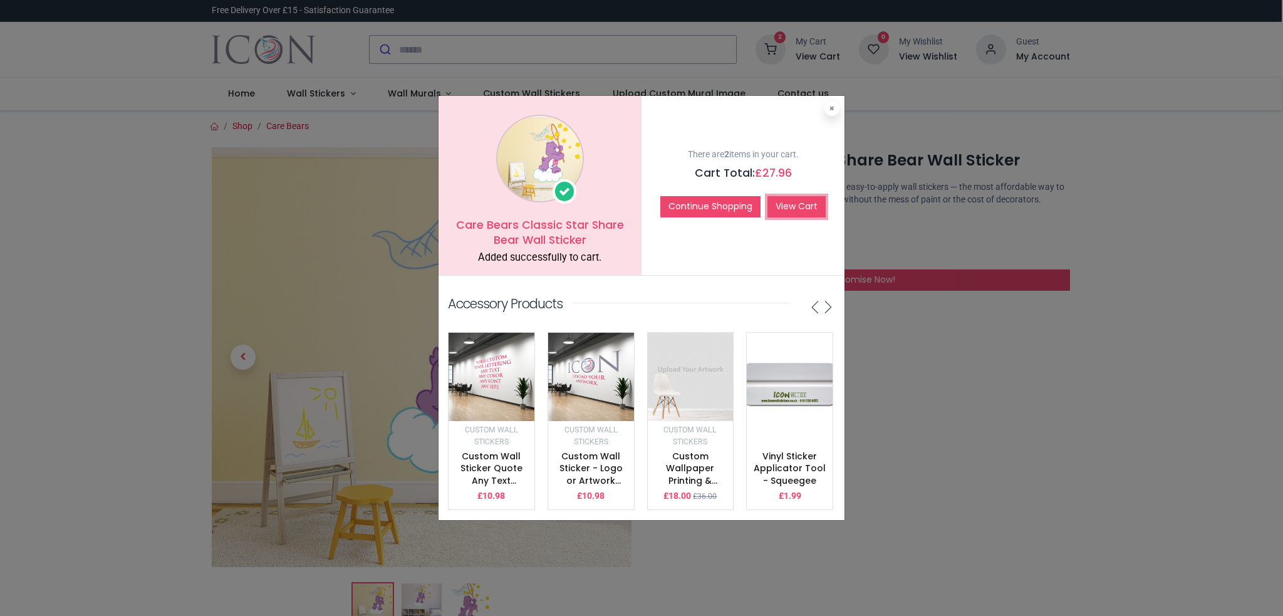
click at [799, 196] on link "View Cart" at bounding box center [796, 206] width 58 height 21
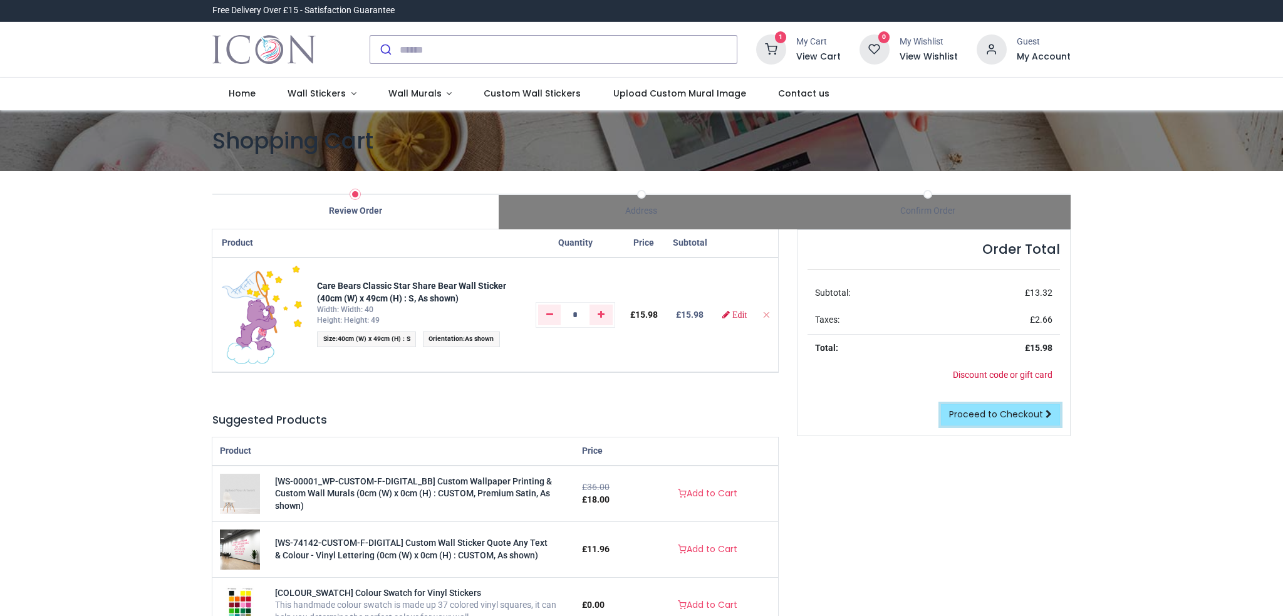
click at [991, 413] on span "Proceed to Checkout" at bounding box center [996, 414] width 94 height 13
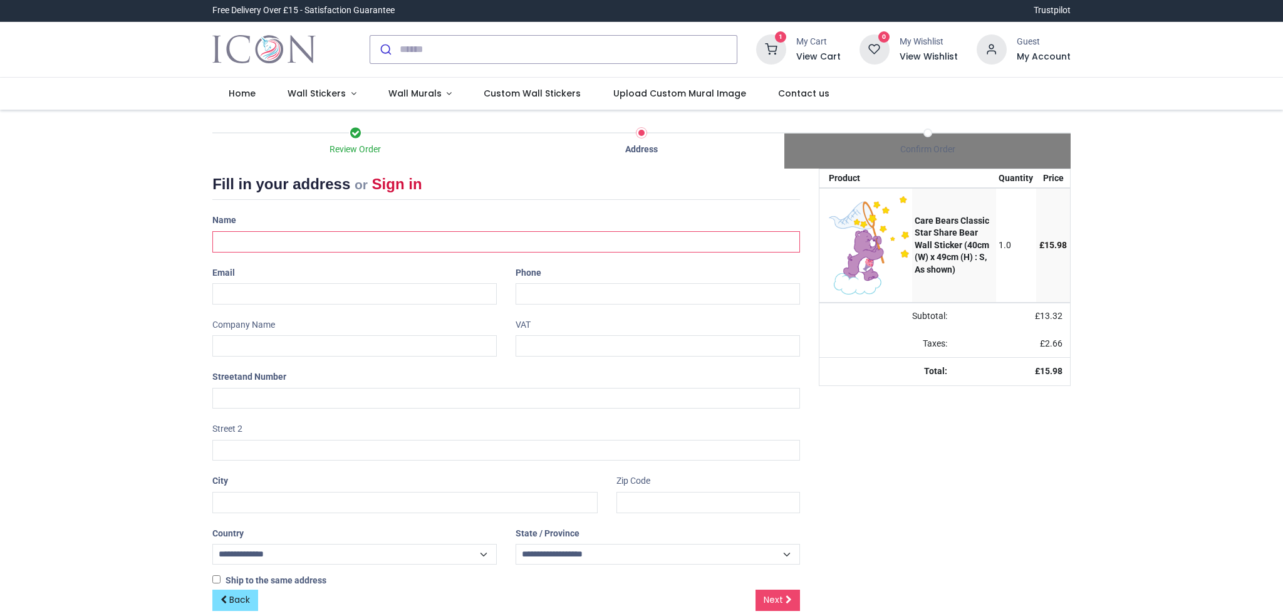
click at [267, 240] on input "text" at bounding box center [505, 241] width 587 height 21
select select "***"
type input "**********"
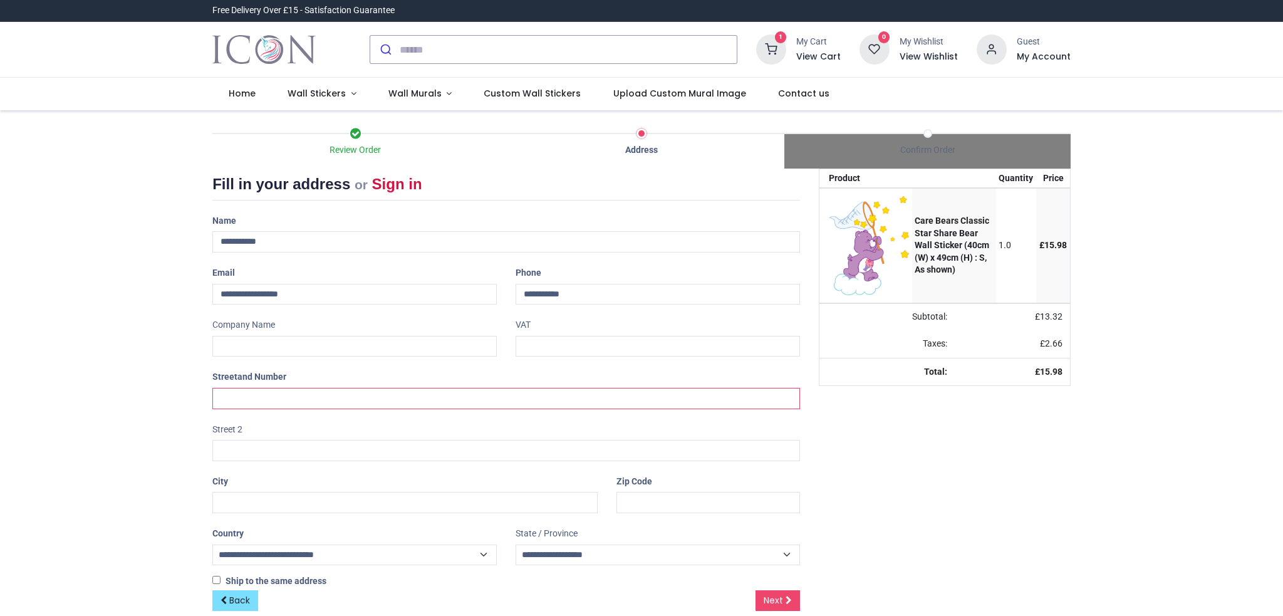
type input "**********"
type input "*********"
type input "********"
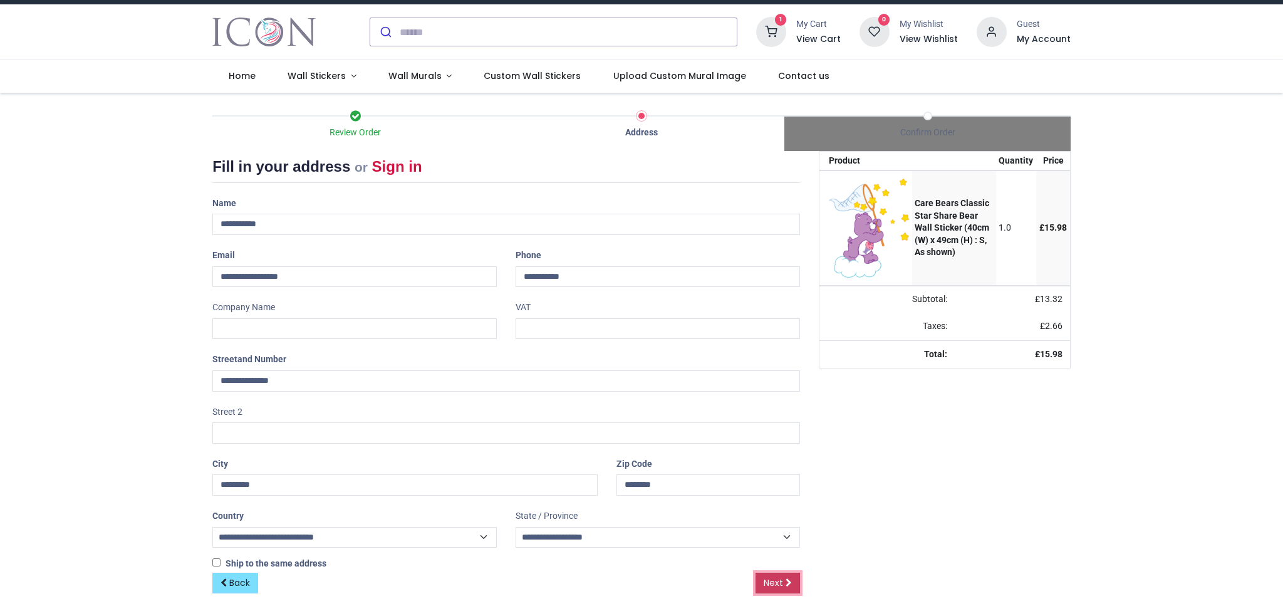
click at [783, 577] on link "Next" at bounding box center [777, 582] width 44 height 21
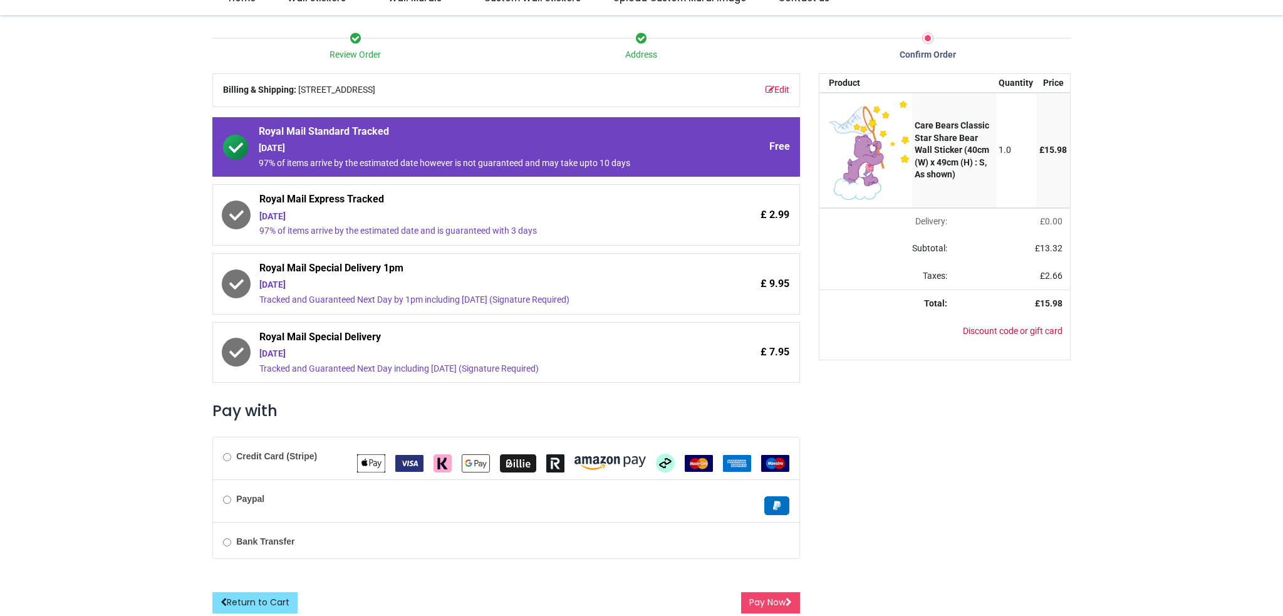
scroll to position [95, 0]
click at [242, 451] on b "Credit Card (Stripe)" at bounding box center [276, 456] width 81 height 10
click at [749, 604] on button "Pay Now" at bounding box center [770, 602] width 59 height 21
